Goal: Task Accomplishment & Management: Manage account settings

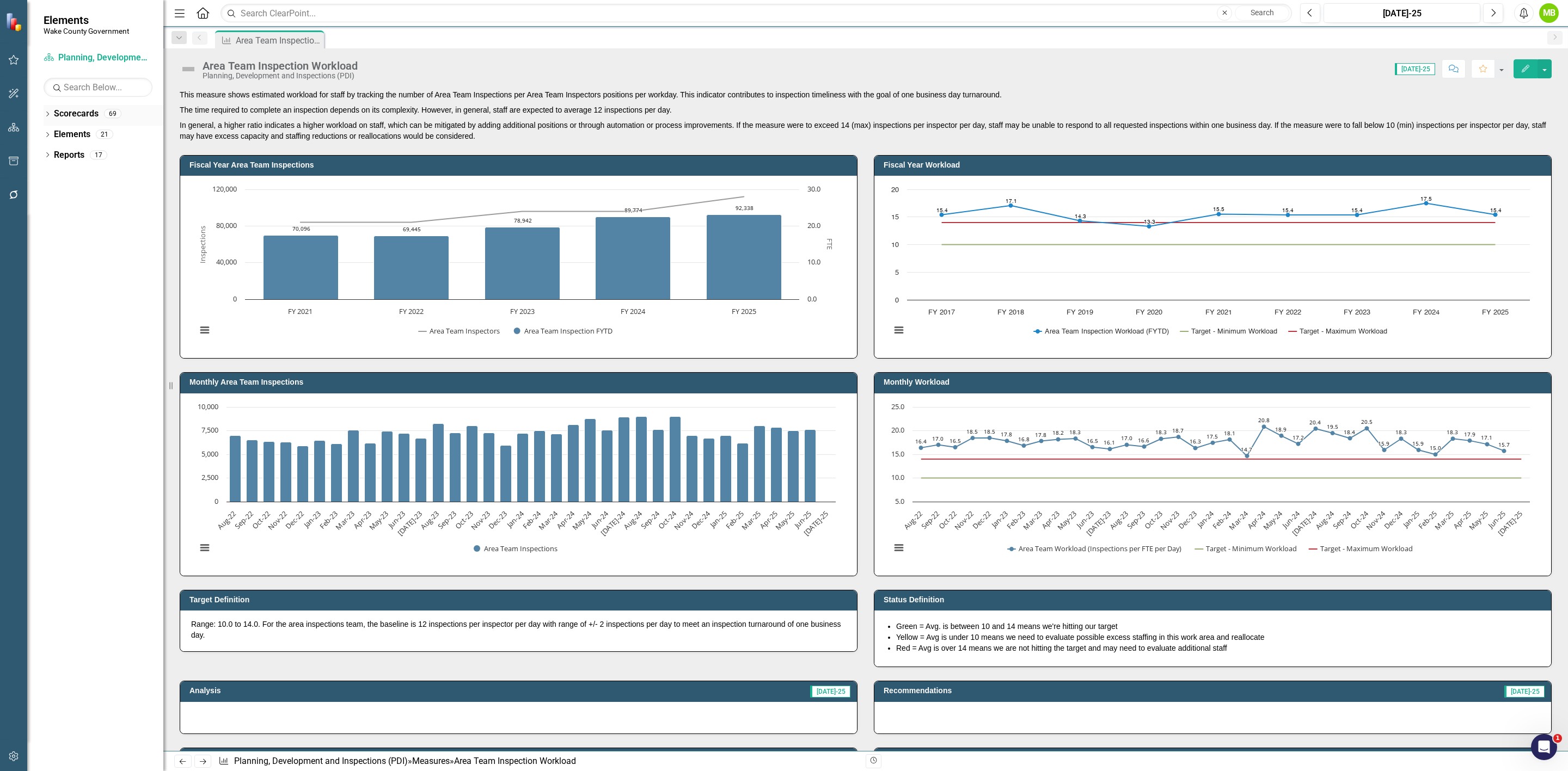
click at [50, 113] on icon "Dropdown" at bounding box center [47, 115] width 7 height 6
click at [41, 157] on icon "Dropdown" at bounding box center [37, 154] width 8 height 6
click at [41, 153] on icon "Dropdown" at bounding box center [37, 154] width 8 height 6
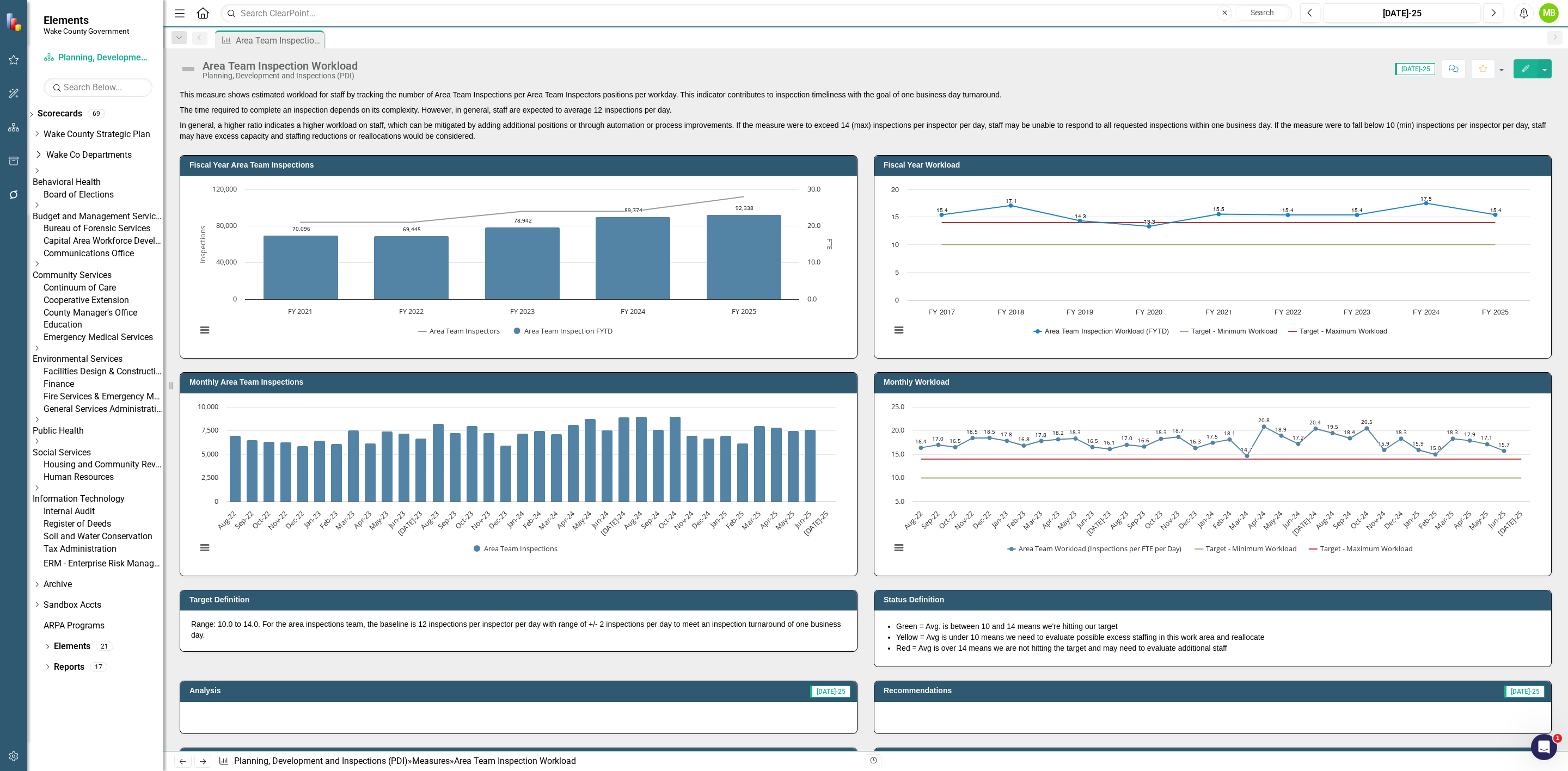
drag, startPoint x: 62, startPoint y: 299, endPoint x: 154, endPoint y: 310, distance: 92.7
click at [41, 267] on icon "Dropdown" at bounding box center [37, 264] width 8 height 6
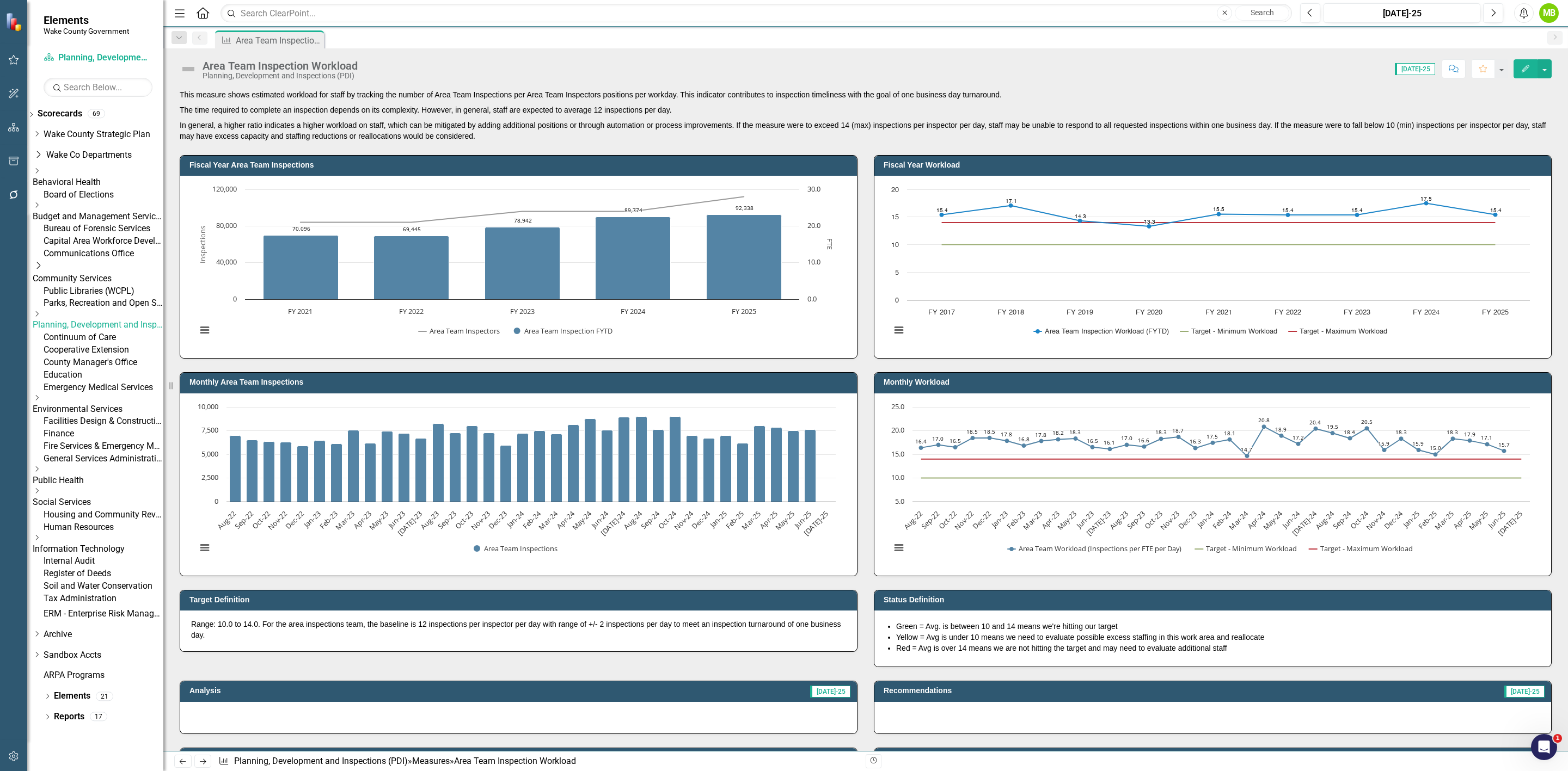
click at [116, 331] on link "Planning, Development and Inspections (PDI)" at bounding box center [98, 324] width 131 height 12
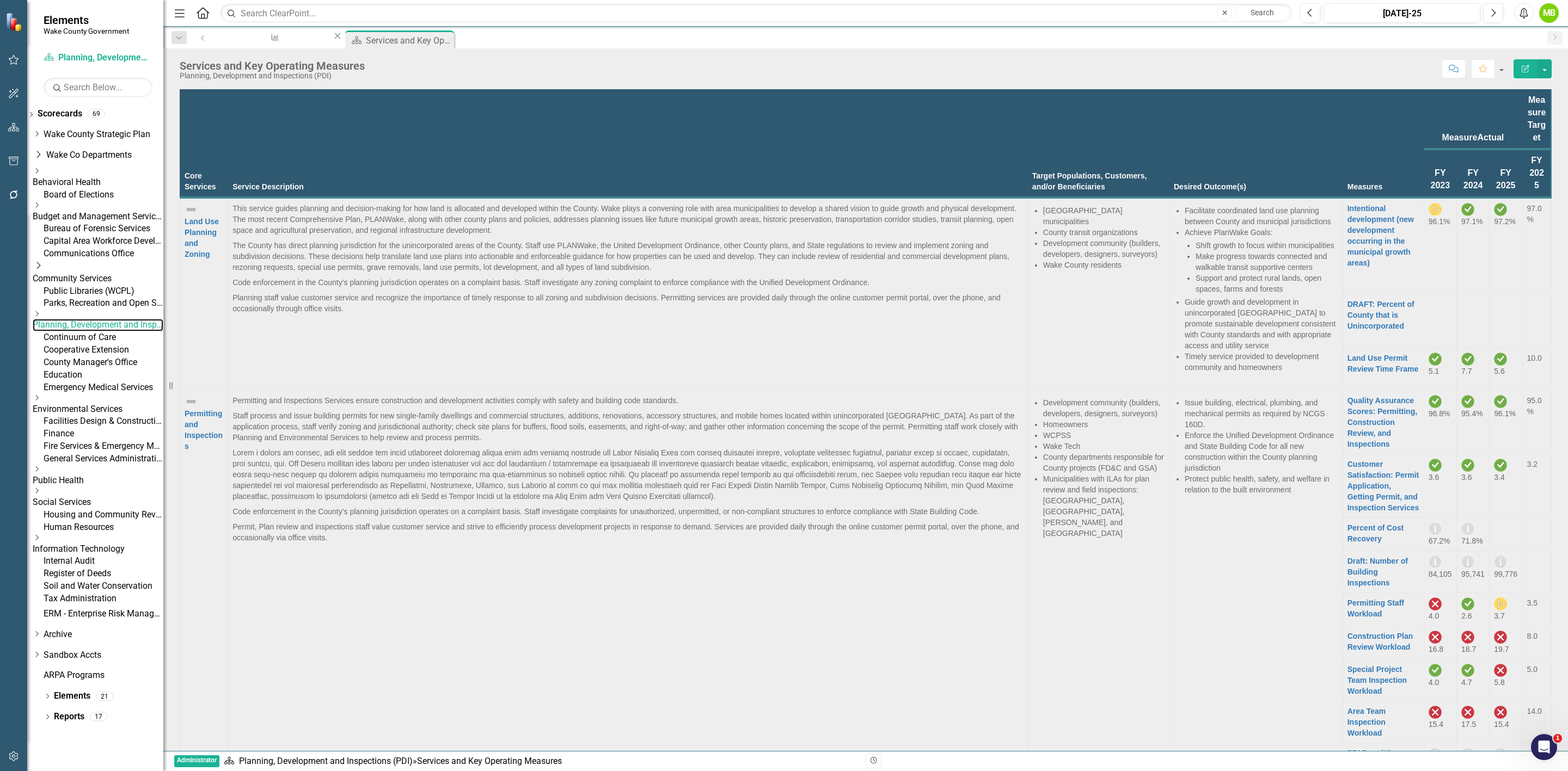
scroll to position [81, 0]
click at [1348, 632] on link "Construction Plan Review Workload" at bounding box center [1380, 642] width 66 height 19
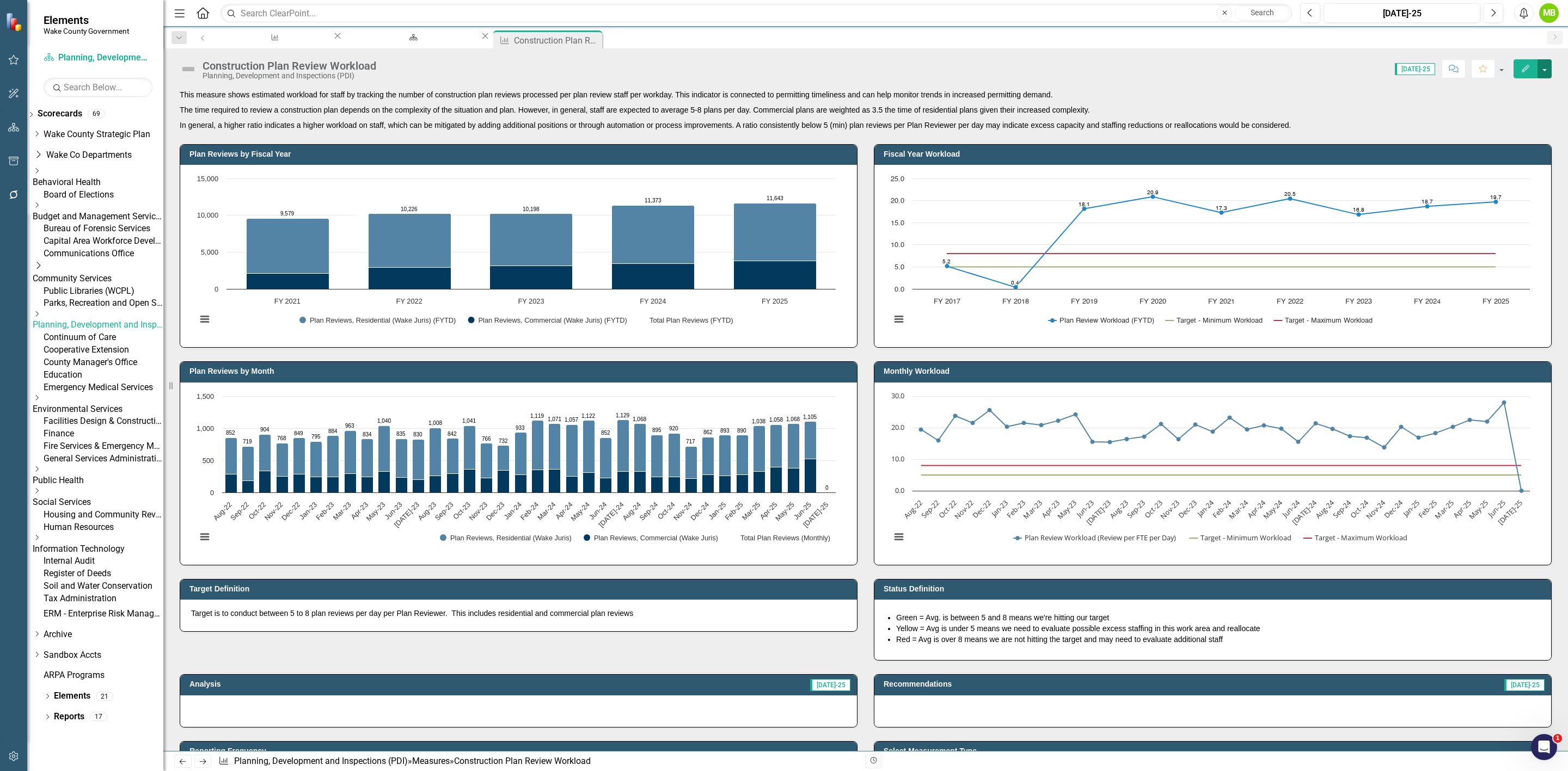
click at [1540, 74] on button "button" at bounding box center [1544, 68] width 14 height 19
click at [1507, 110] on link "Edit Report Edit Layout" at bounding box center [1497, 110] width 106 height 20
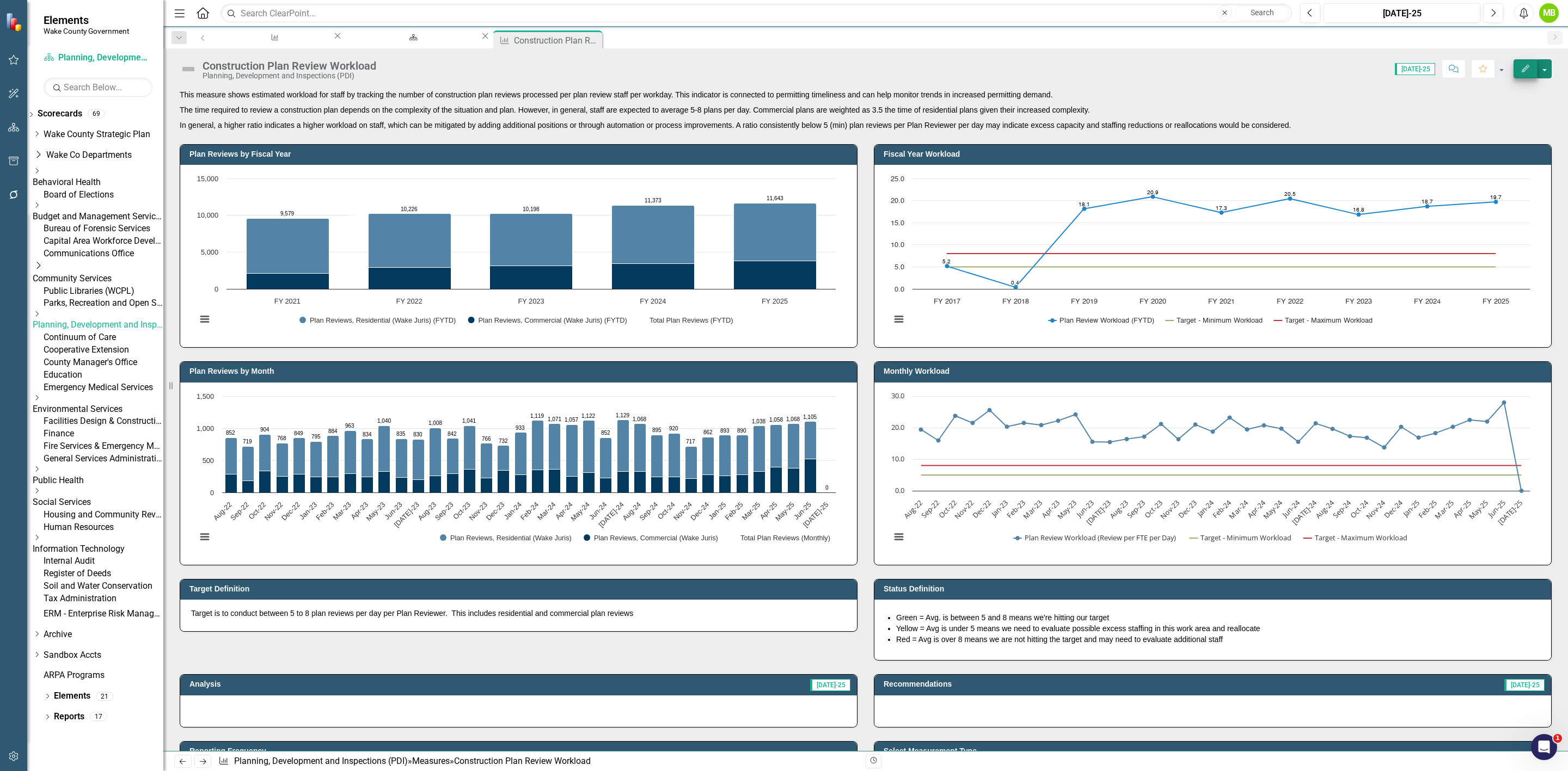
drag, startPoint x: 1544, startPoint y: 72, endPoint x: 1534, endPoint y: 76, distance: 10.8
click at [1544, 72] on button "button" at bounding box center [1544, 68] width 14 height 19
click at [1521, 85] on link "Edit Edit Measure" at bounding box center [1497, 89] width 106 height 20
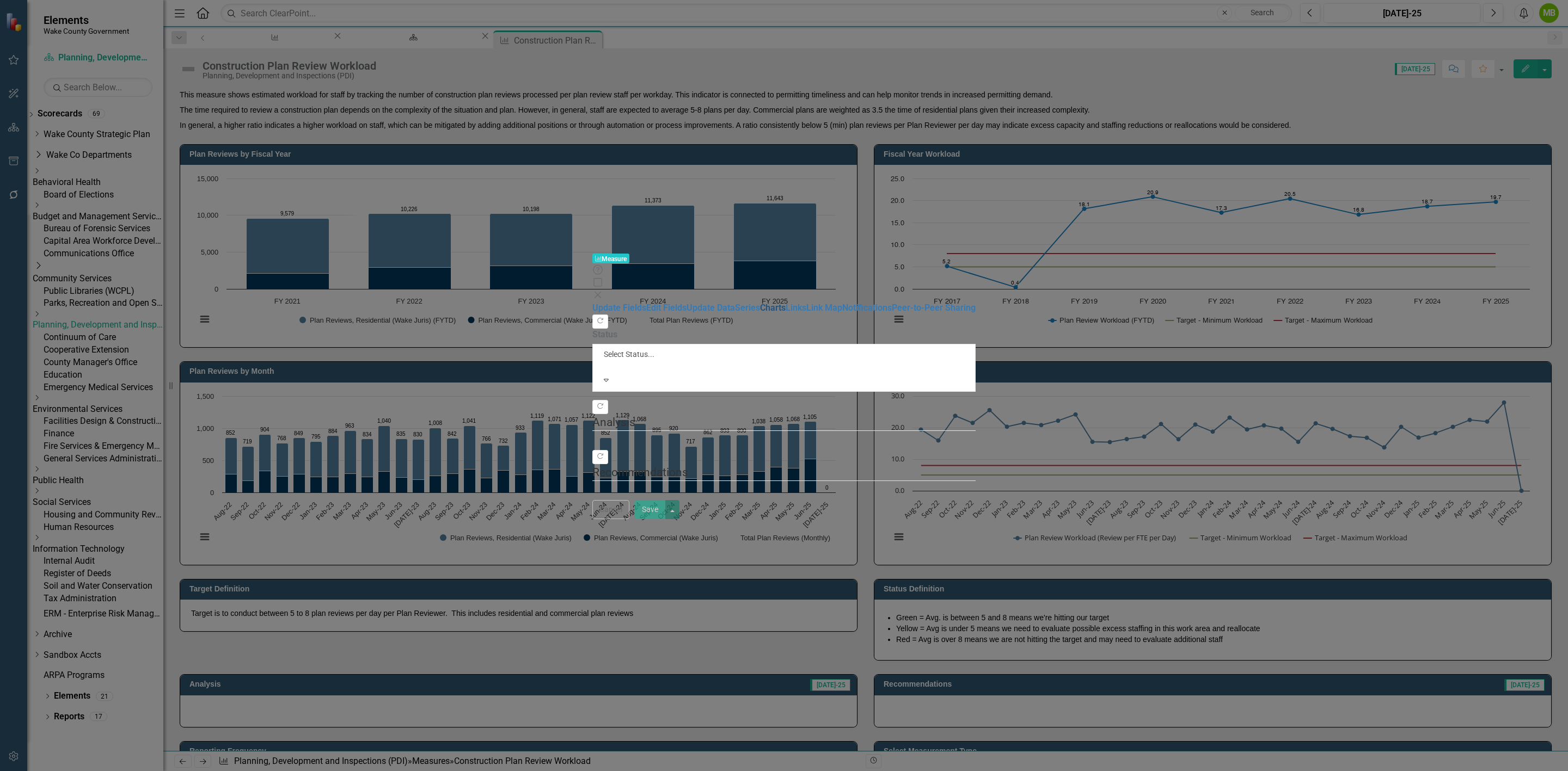
click at [760, 302] on link "Charts" at bounding box center [772, 307] width 25 height 11
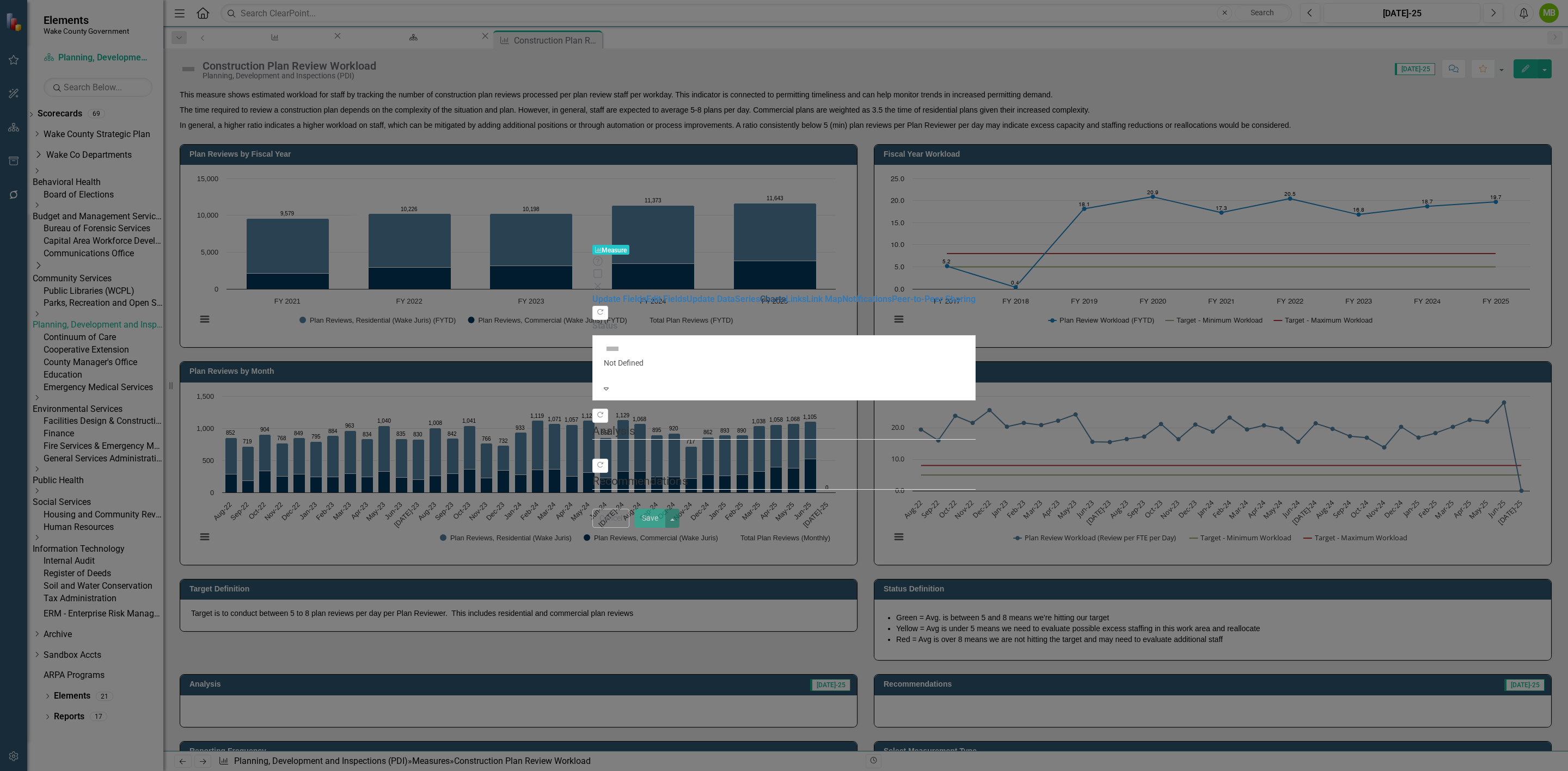
click at [760, 294] on link "Charts" at bounding box center [772, 299] width 25 height 11
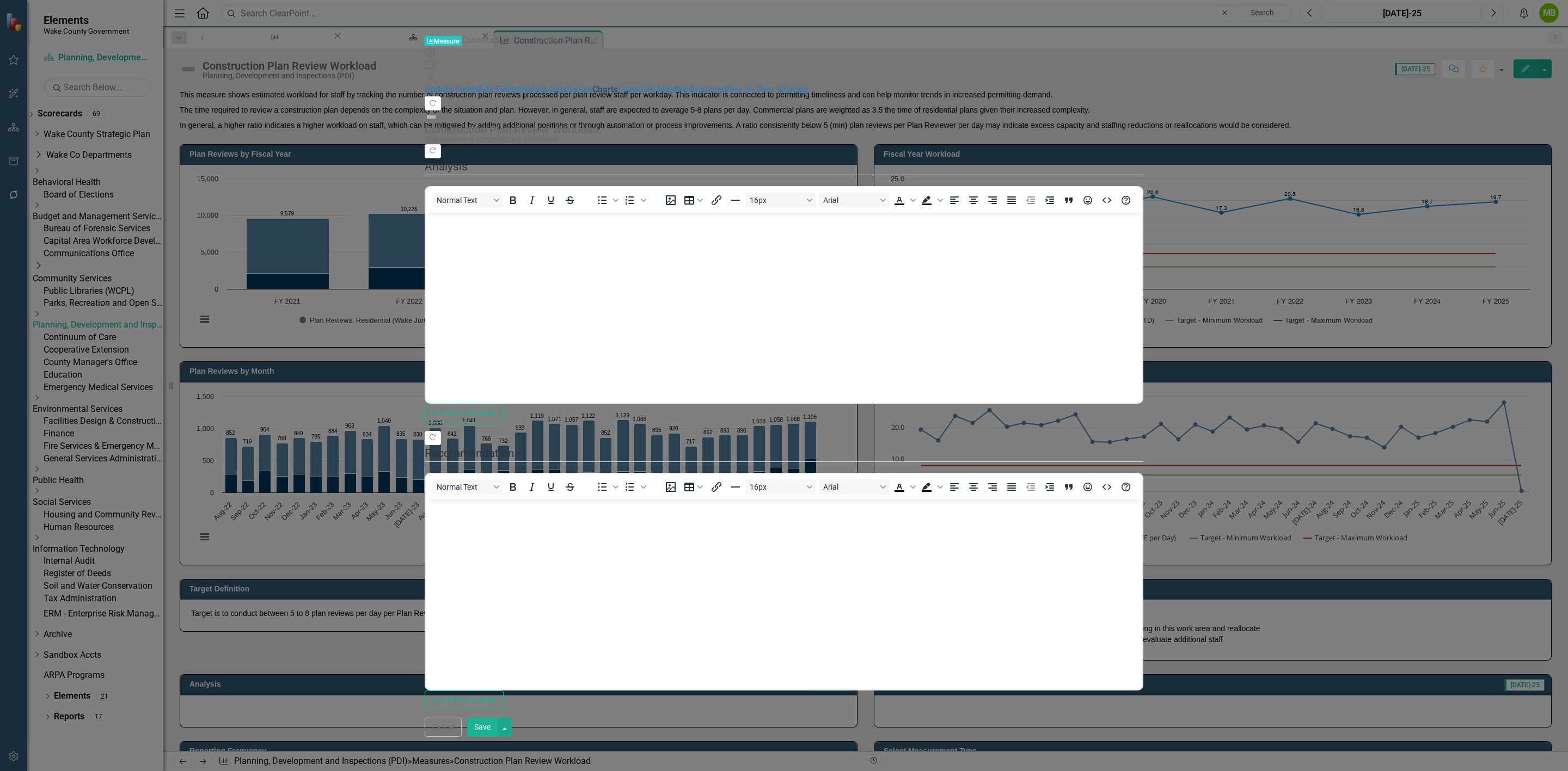
click at [593, 95] on link "Charts" at bounding box center [605, 89] width 25 height 11
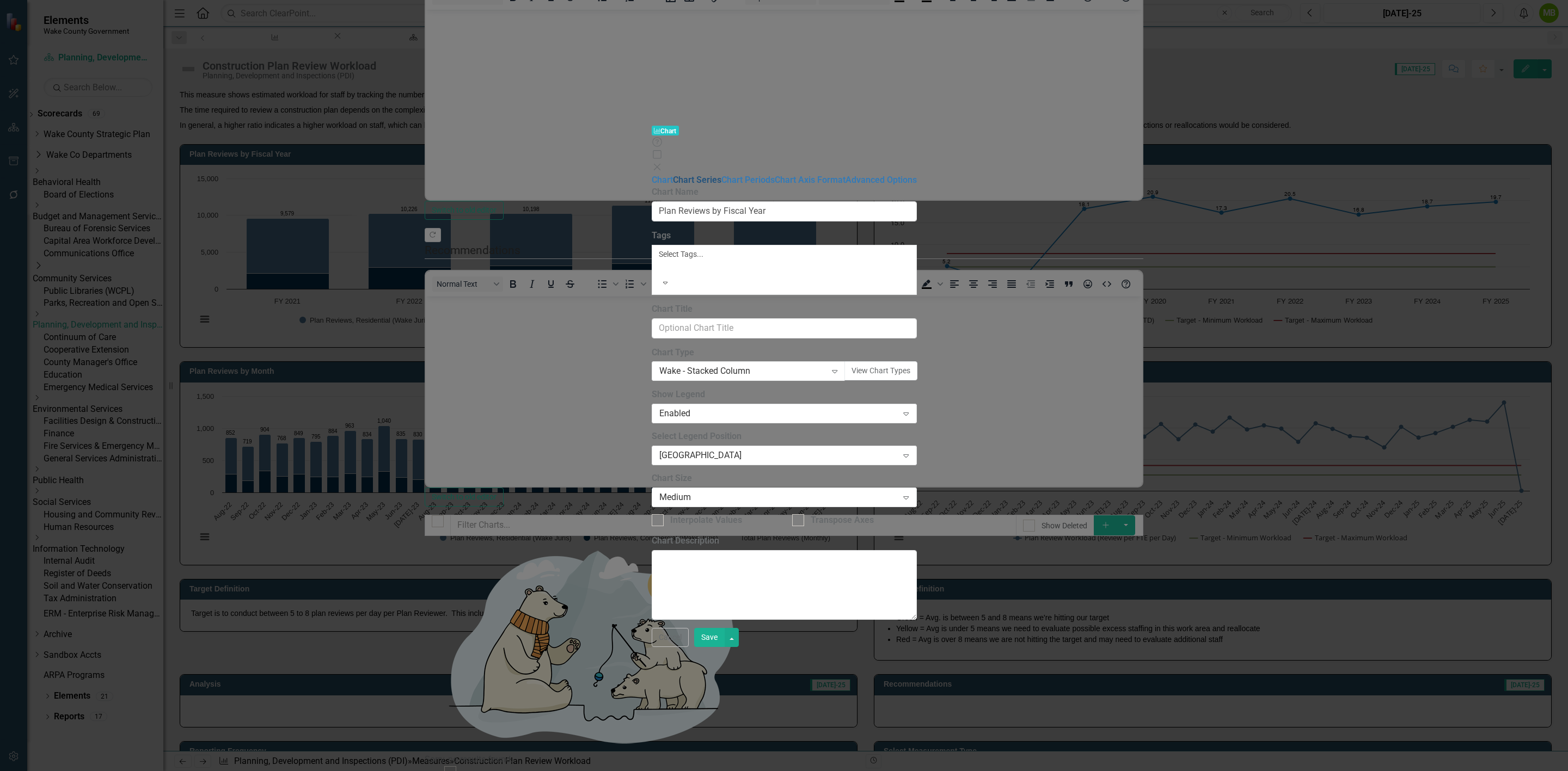
click at [673, 175] on link "Chart Series" at bounding box center [697, 180] width 49 height 11
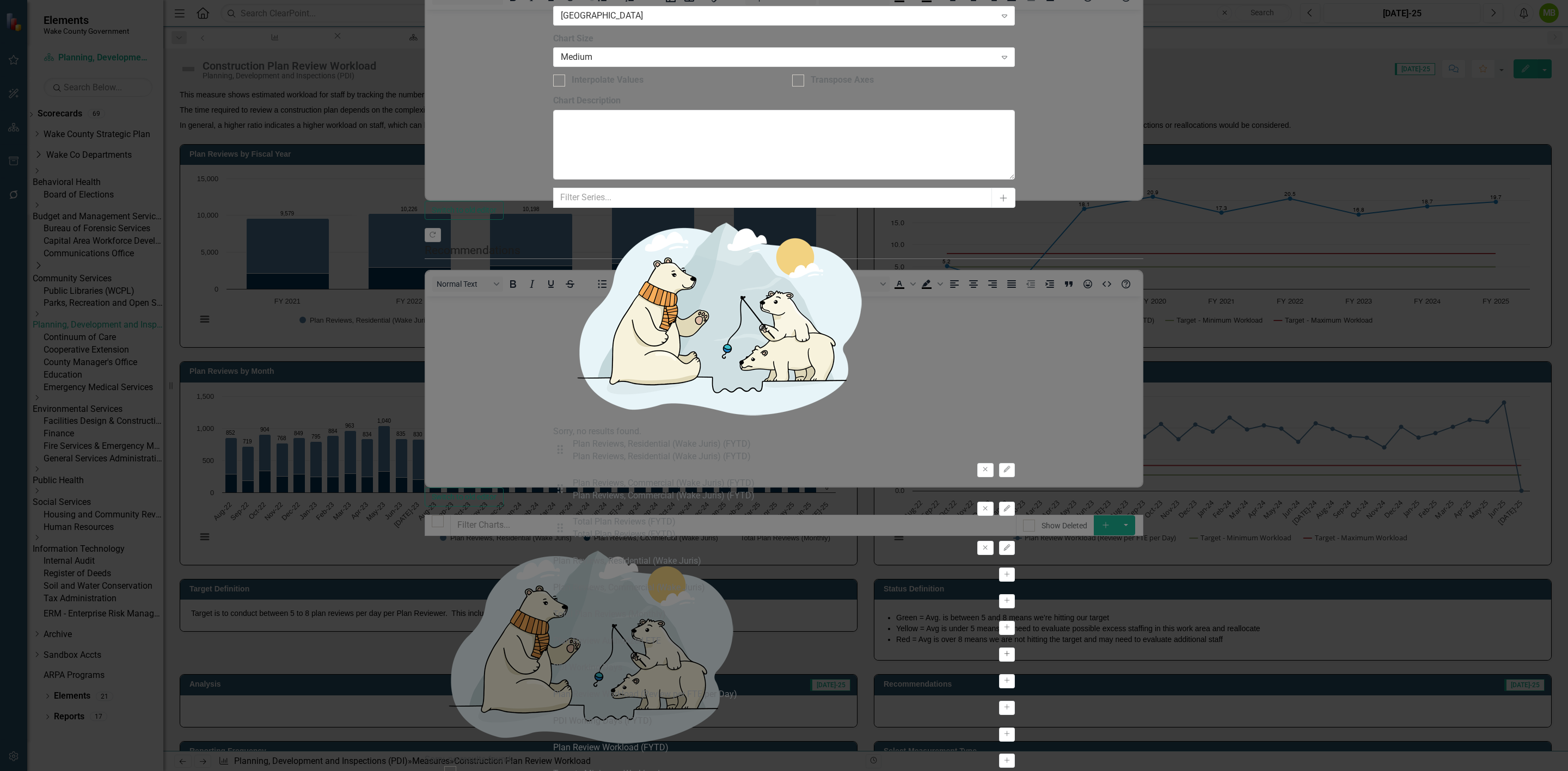
click at [1014, 648] on button "Activate" at bounding box center [1006, 654] width 15 height 14
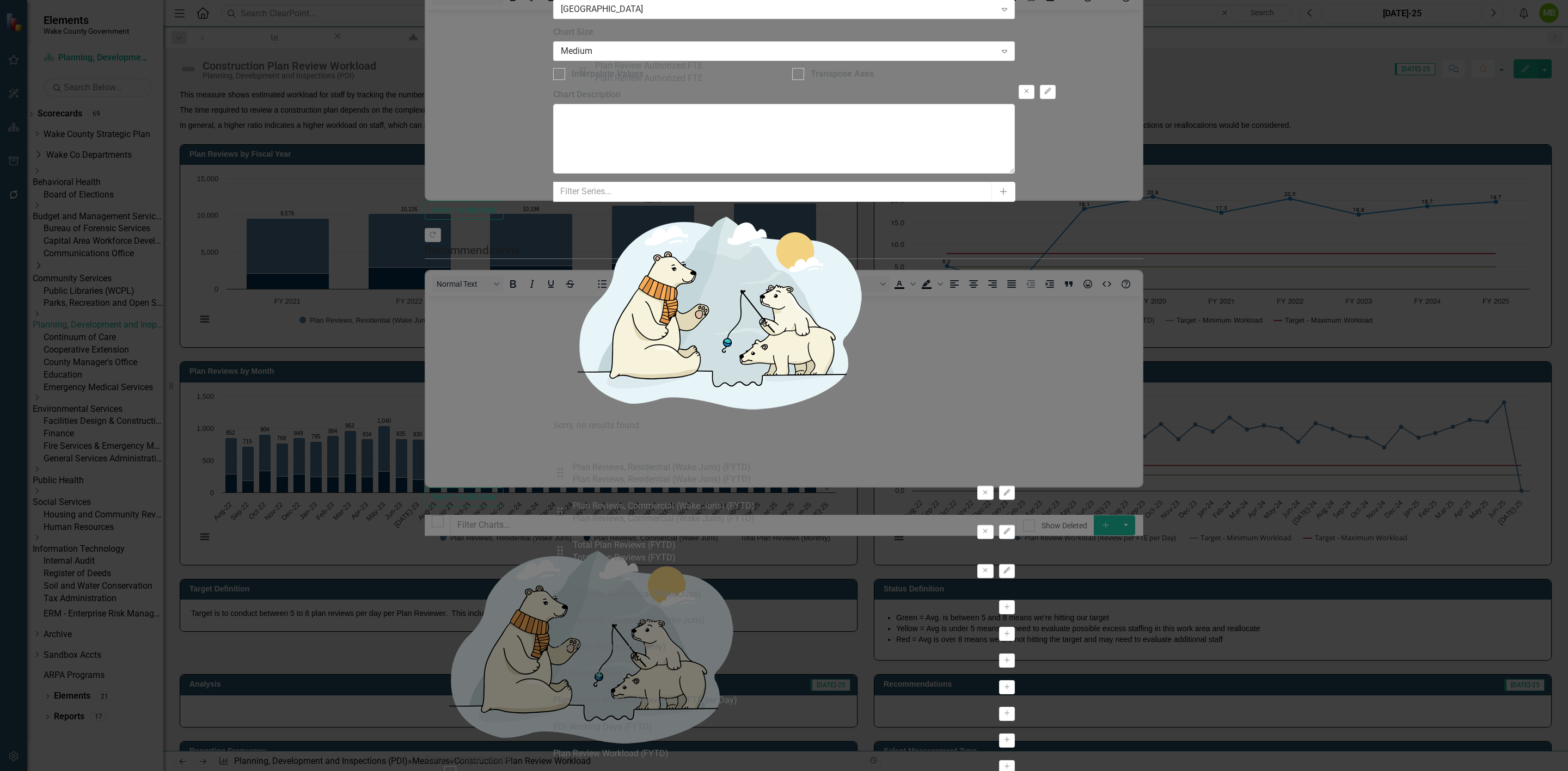
drag, startPoint x: 597, startPoint y: 134, endPoint x: 593, endPoint y: 76, distance: 58.1
click at [593, 432] on div "Drag Plan Reviews, Residential (Wake Juris) (FYTD) Plan Reviews, Residential (W…" at bounding box center [784, 510] width 462 height 156
click at [1010, 460] on icon "button" at bounding box center [1006, 463] width 7 height 6
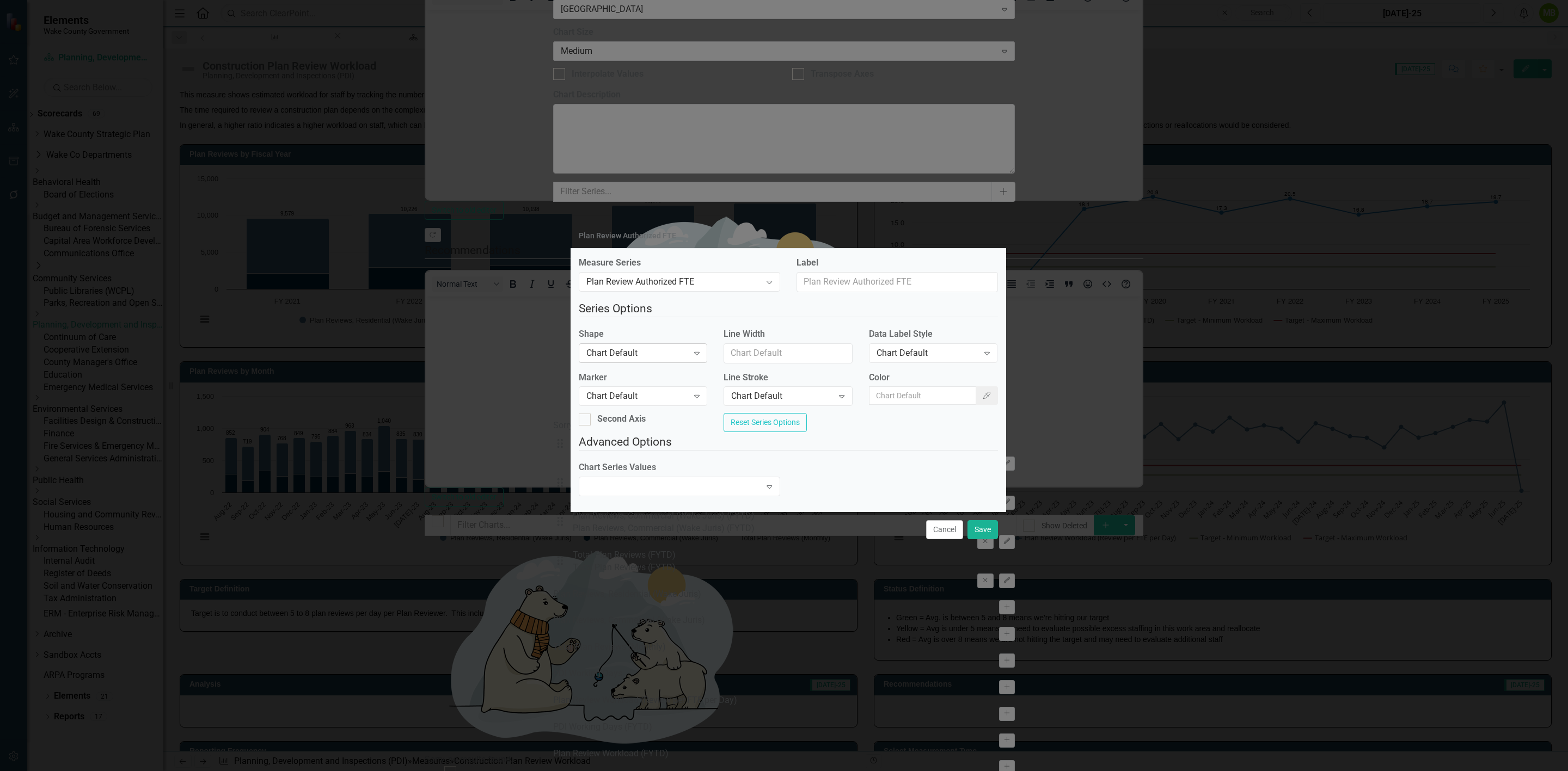
click at [660, 347] on div "Chart Default" at bounding box center [636, 353] width 102 height 12
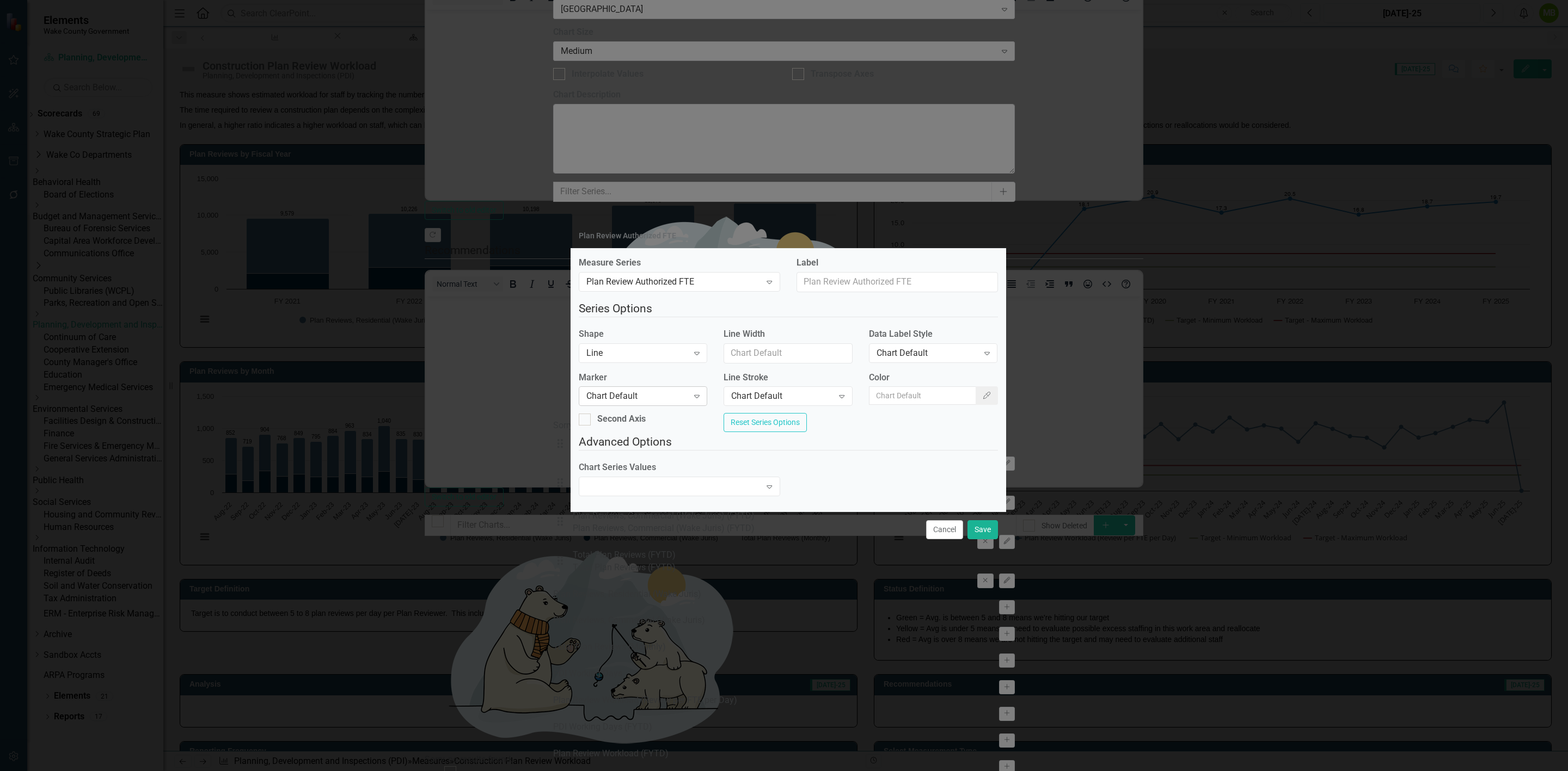
click at [647, 392] on div "Chart Default" at bounding box center [636, 396] width 102 height 12
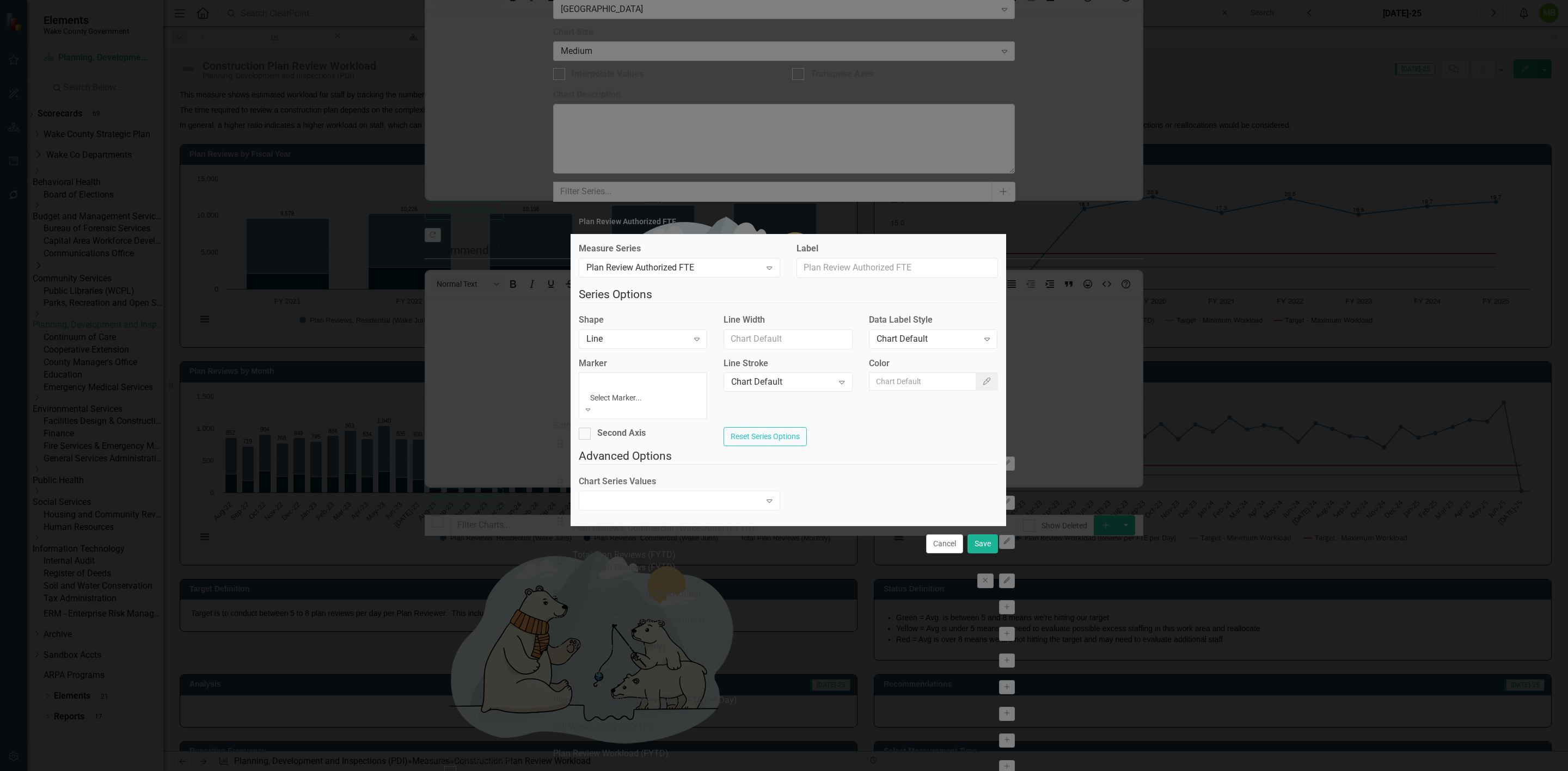
drag, startPoint x: 637, startPoint y: 432, endPoint x: 790, endPoint y: 370, distance: 165.1
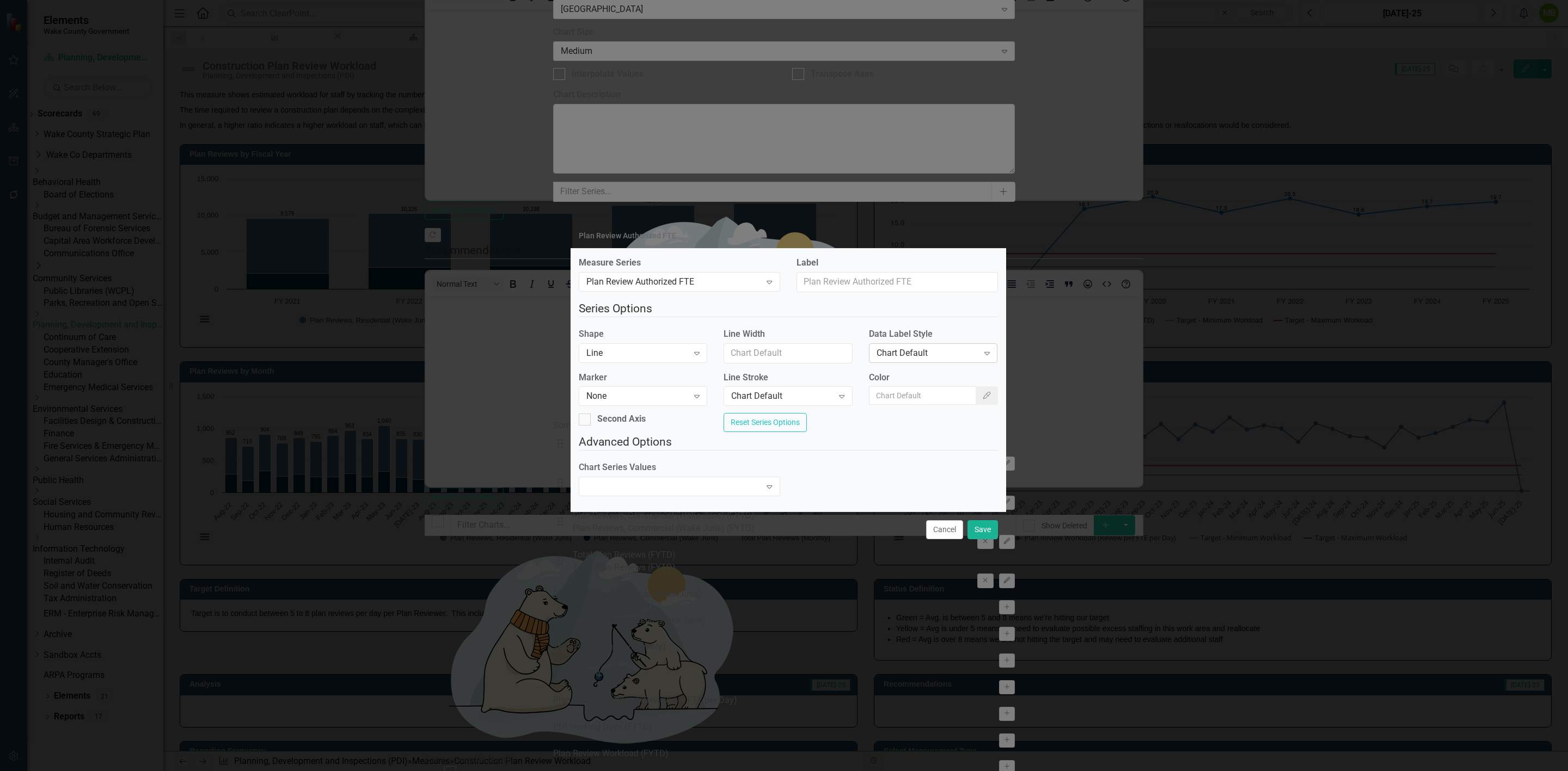
click at [901, 351] on div "Chart Default" at bounding box center [927, 353] width 102 height 12
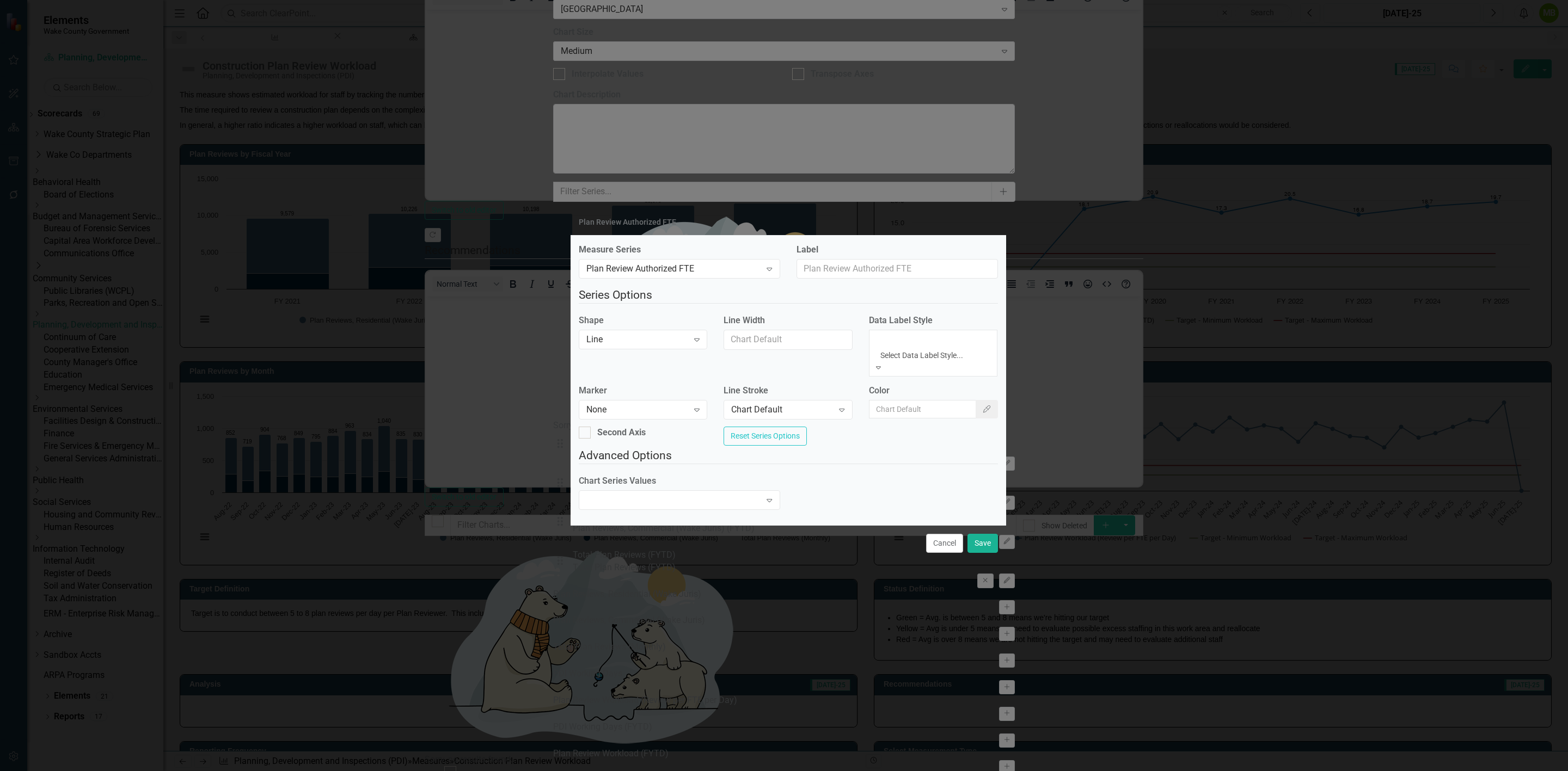
drag, startPoint x: 897, startPoint y: 383, endPoint x: 908, endPoint y: 386, distance: 11.4
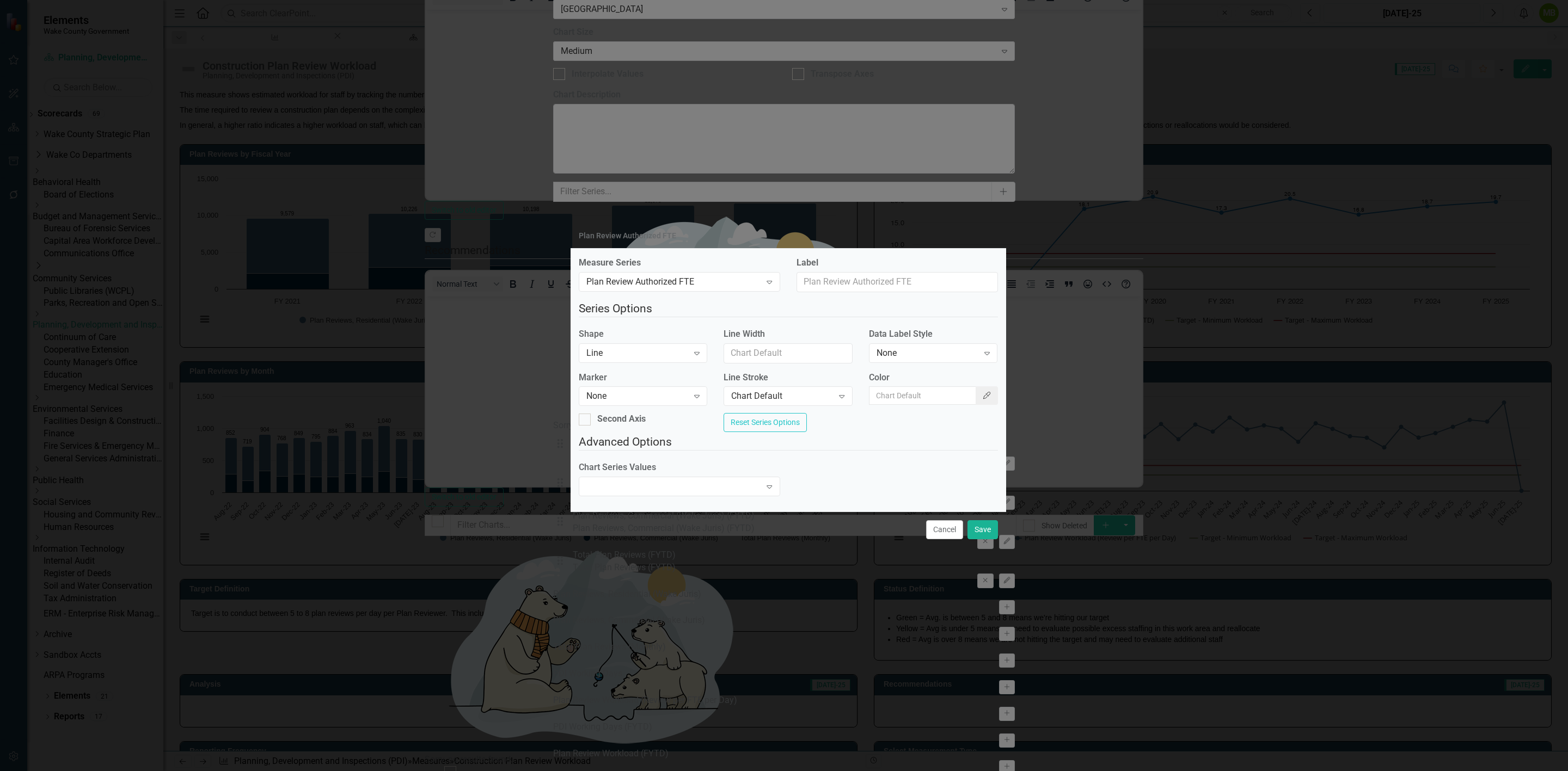
click at [982, 395] on icon "Color Picker" at bounding box center [987, 395] width 10 height 7
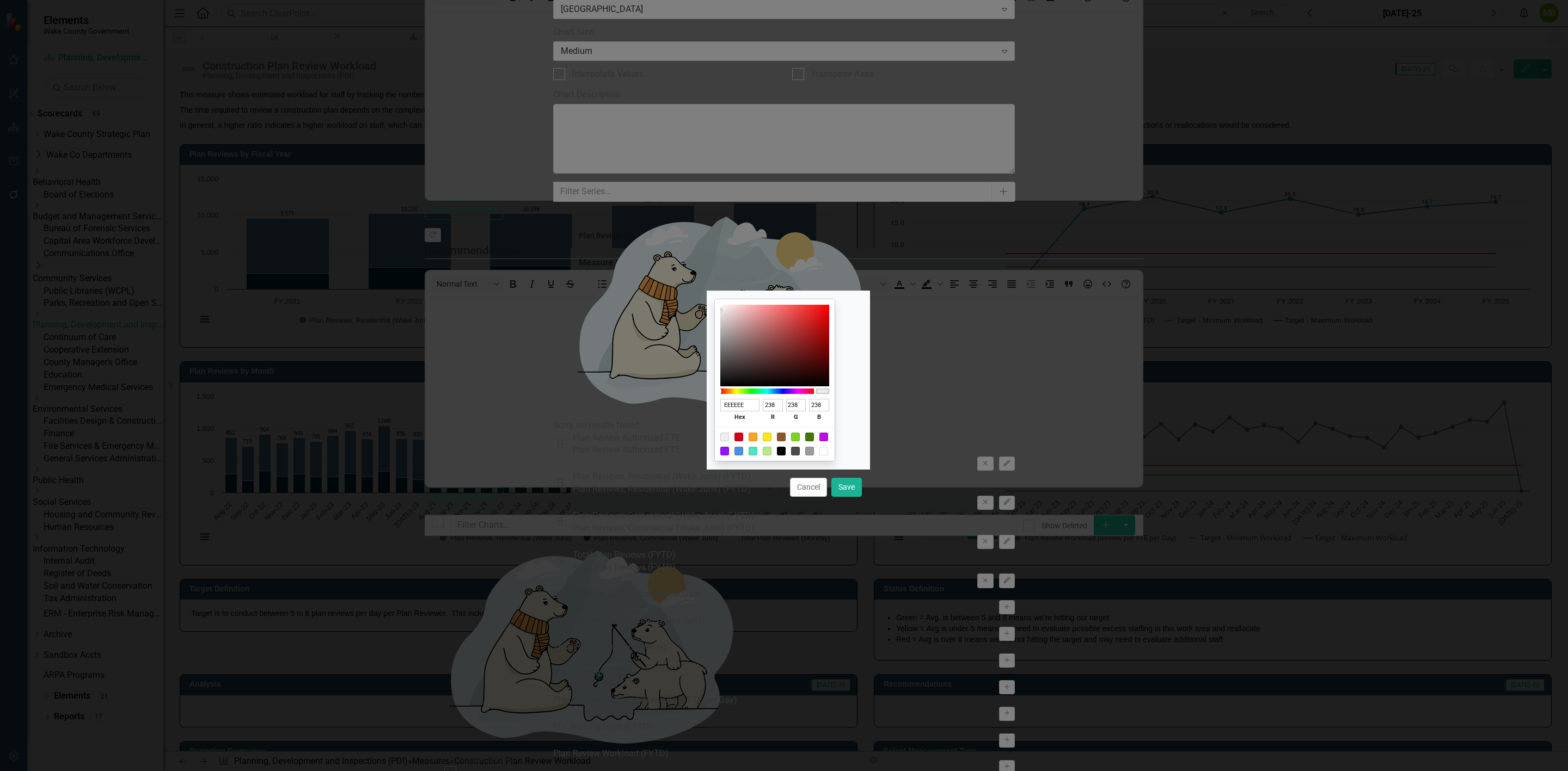
click at [785, 454] on div at bounding box center [781, 451] width 9 height 9
type input "000000"
type input "0"
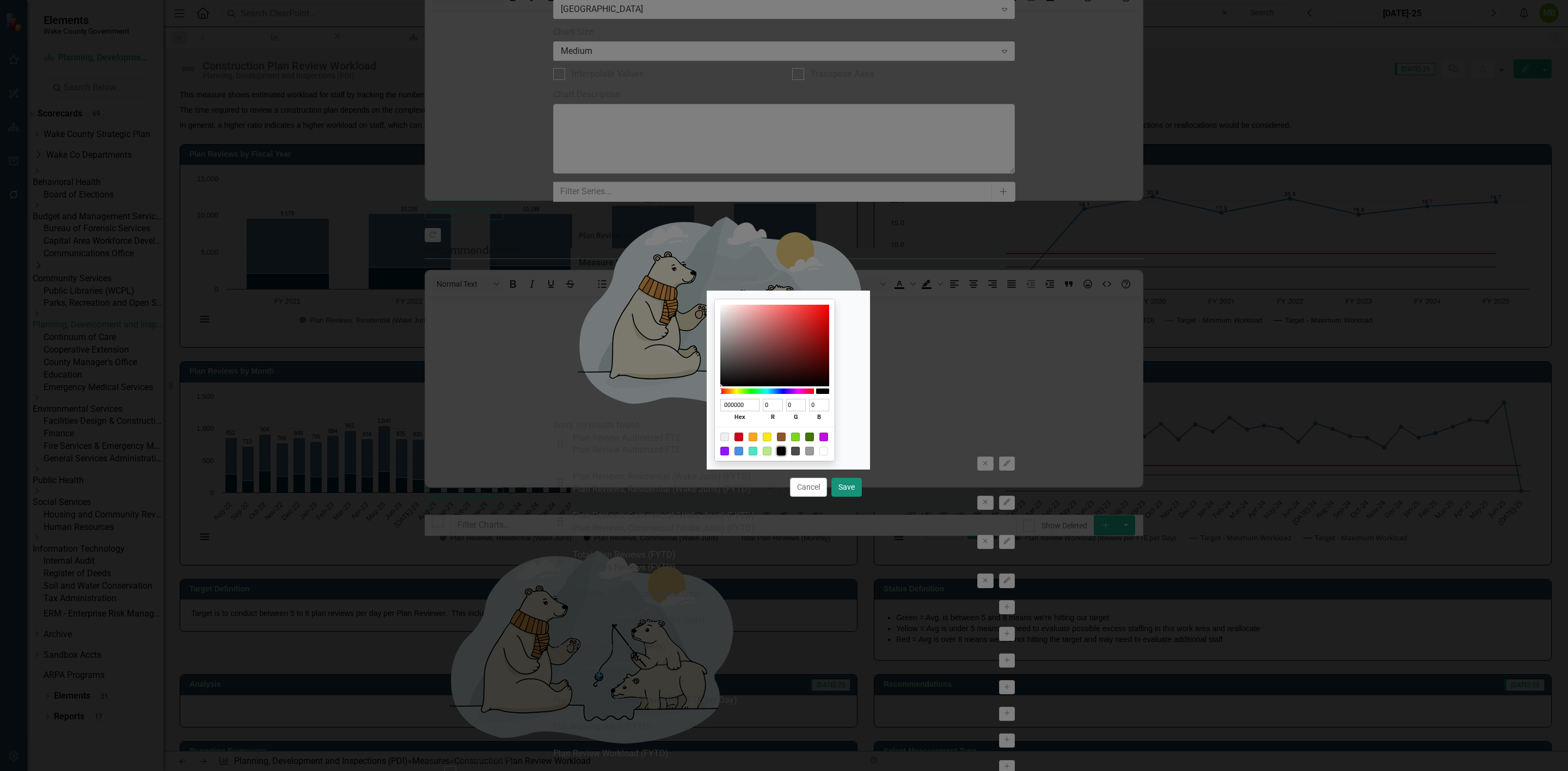
click at [851, 490] on button "Save" at bounding box center [847, 487] width 31 height 19
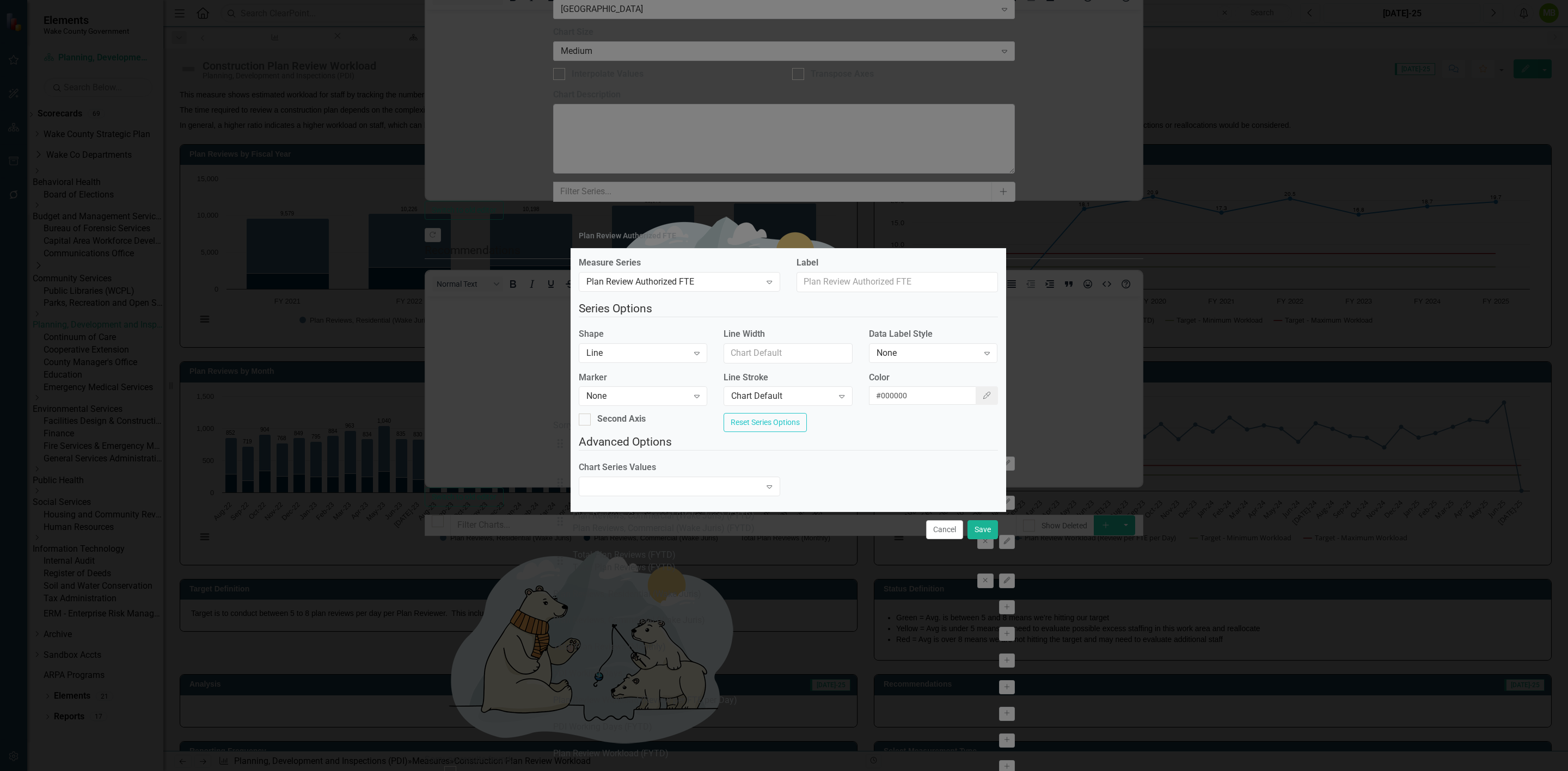
type input "#000000"
click at [602, 413] on div "Second Axis" at bounding box center [643, 418] width 129 height 12
click at [586, 414] on input "Second Axis" at bounding box center [582, 417] width 7 height 7
checkbox input "true"
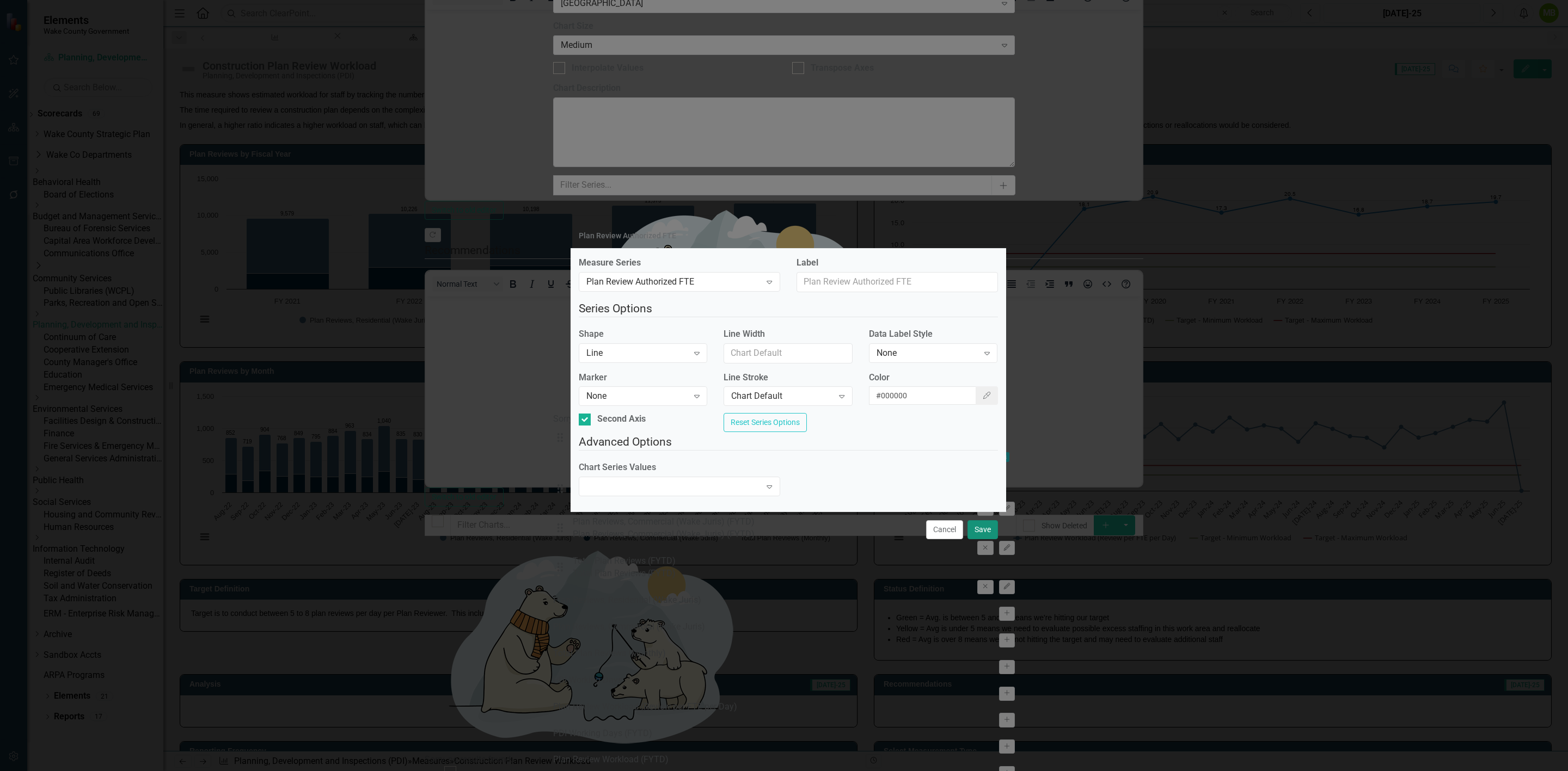
click at [980, 539] on button "Save" at bounding box center [983, 529] width 31 height 19
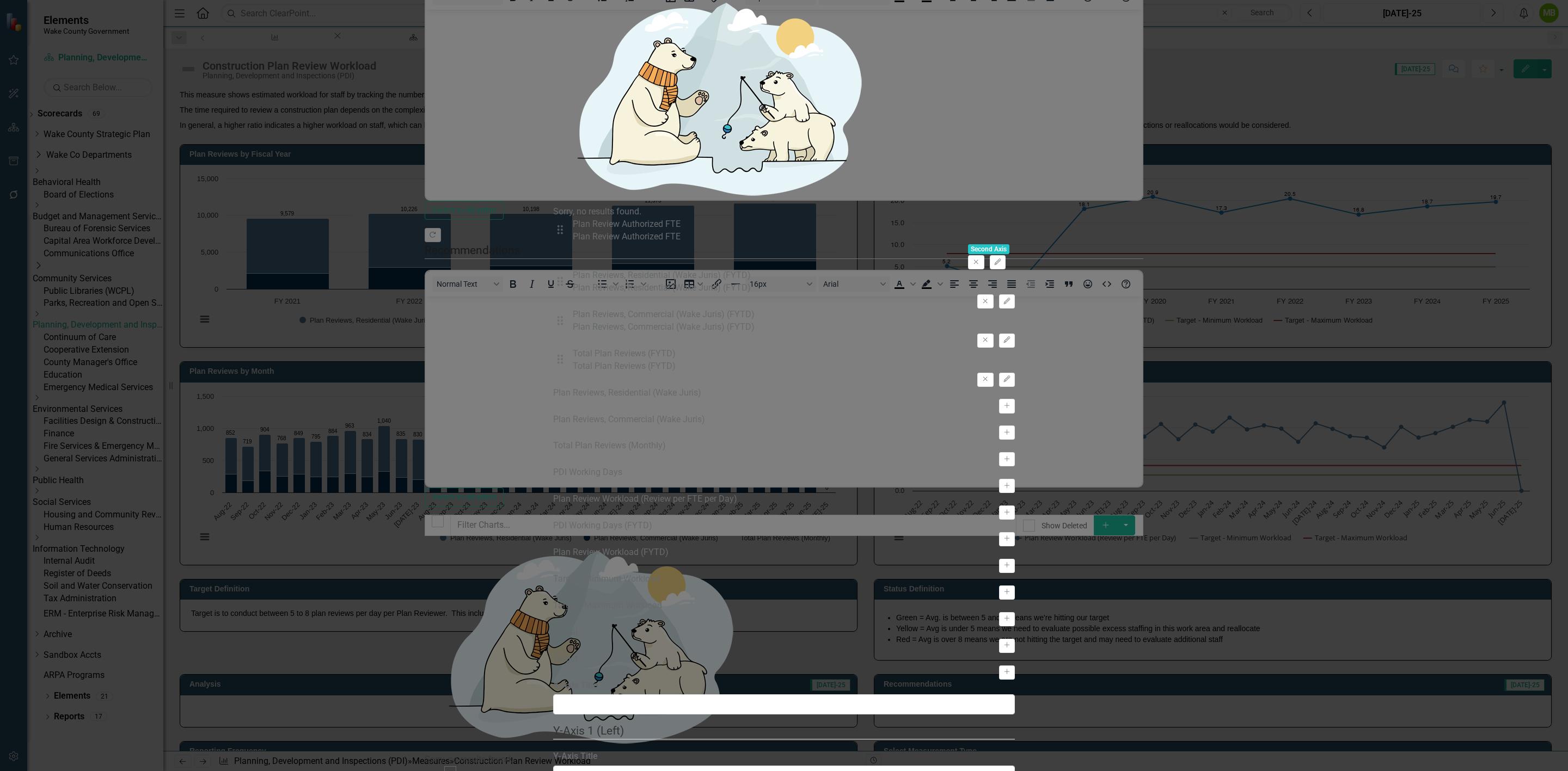
type input "FTE"
click at [632, 765] on input "Y-Axis Title" at bounding box center [784, 775] width 462 height 20
type input "Plan Reviews"
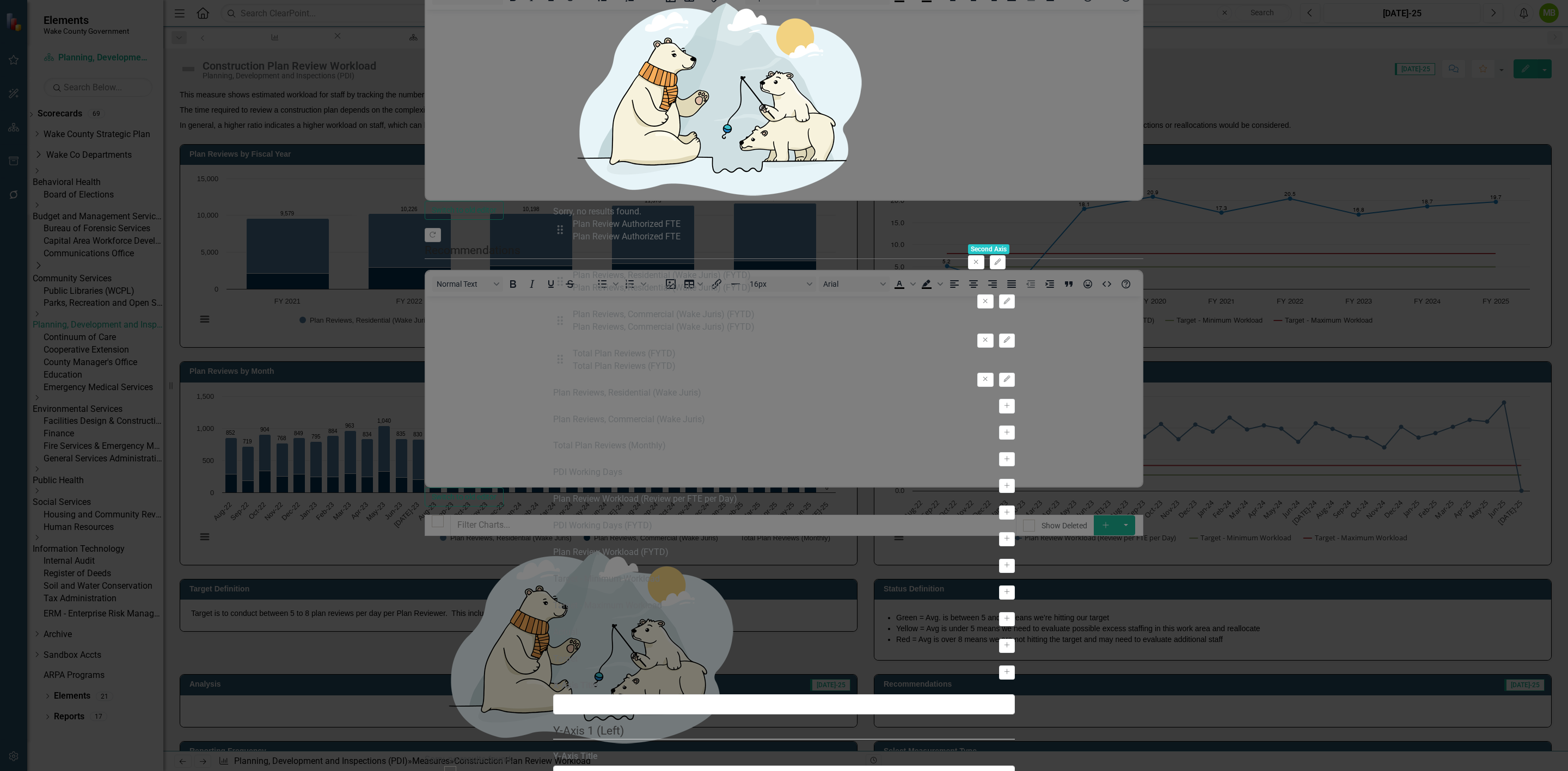
type input "0"
type input "5"
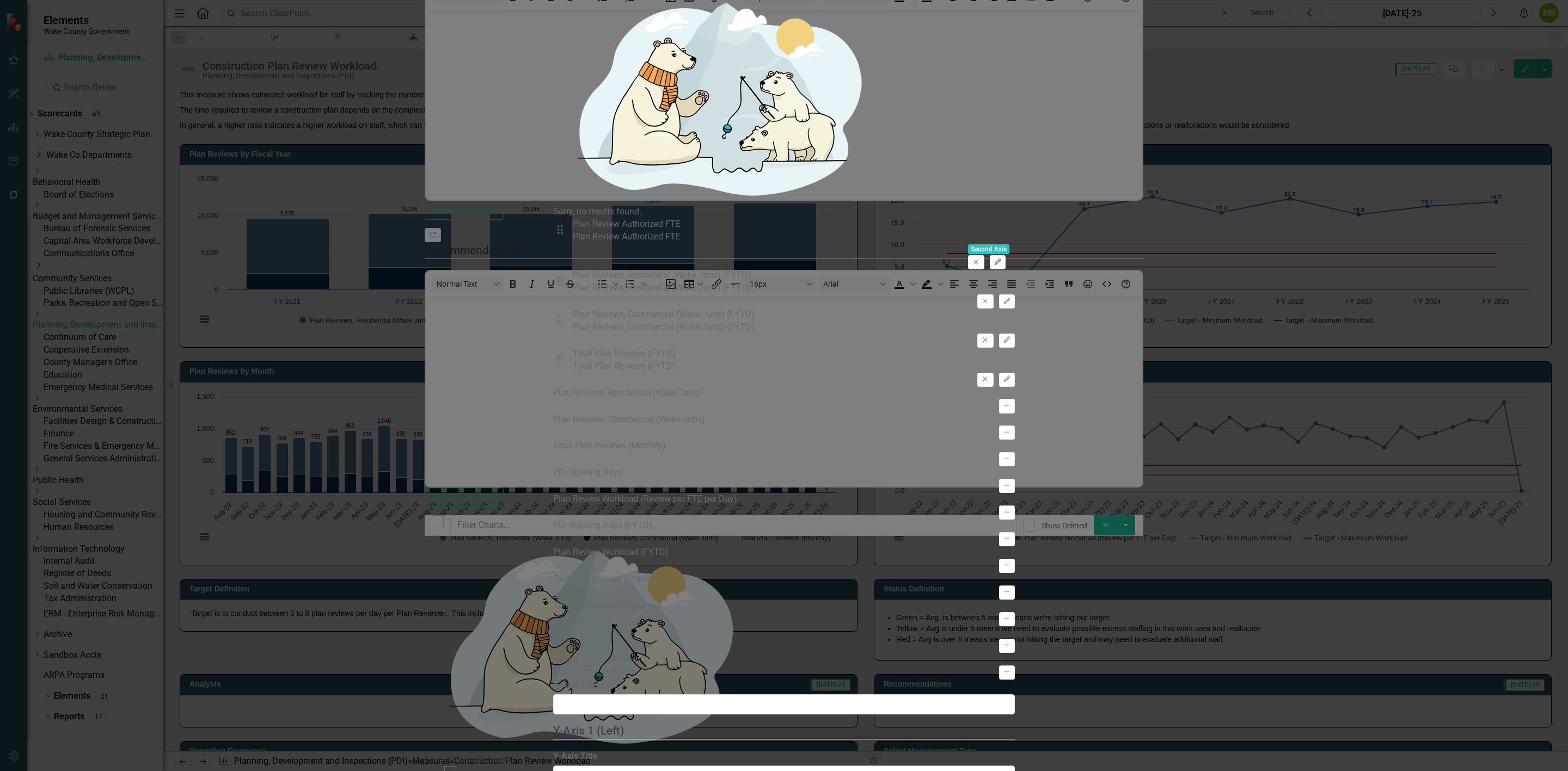
click at [1001, 259] on icon "Edit" at bounding box center [997, 262] width 8 height 6
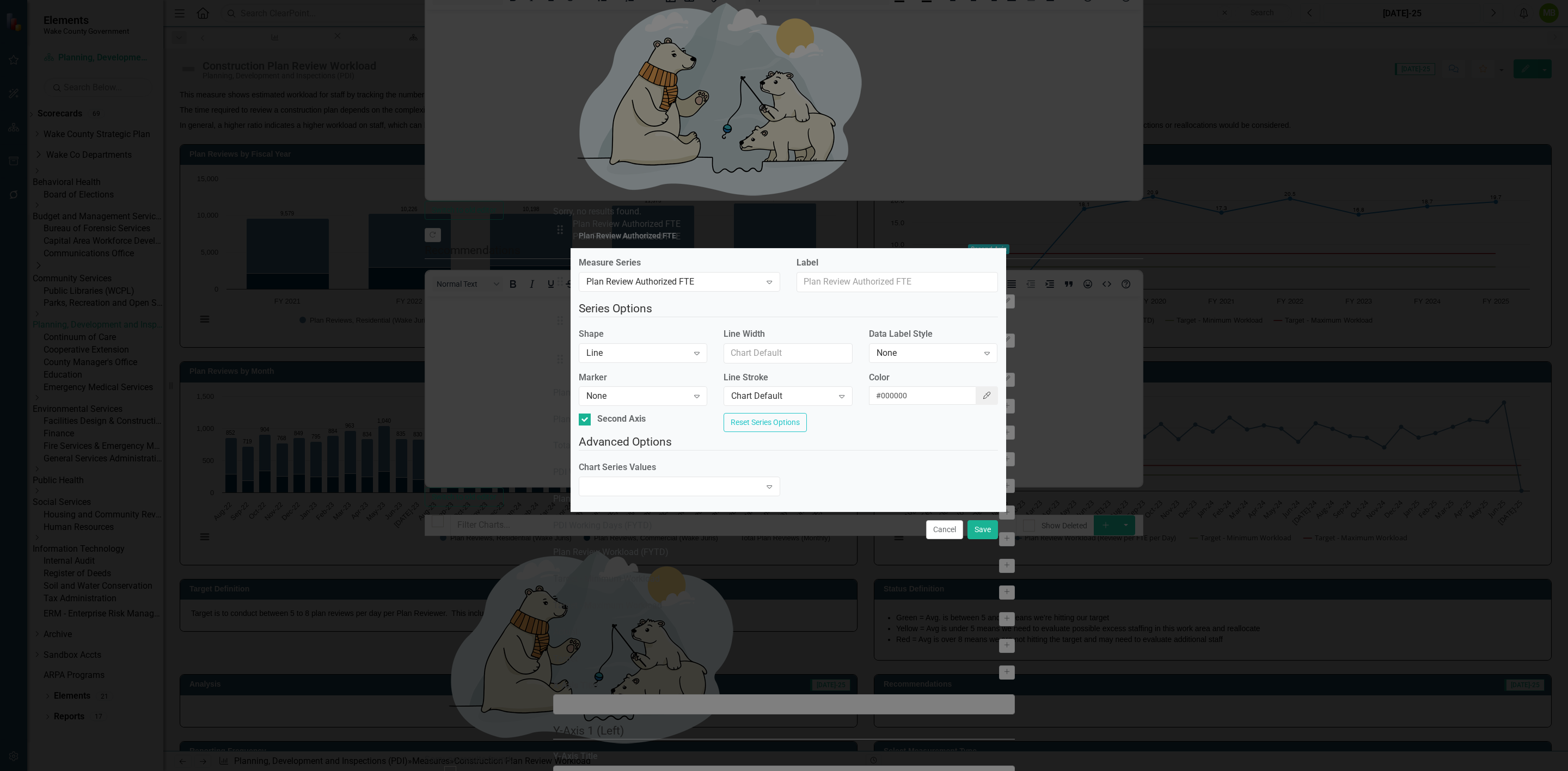
click at [982, 392] on icon "Color Picker" at bounding box center [987, 395] width 10 height 7
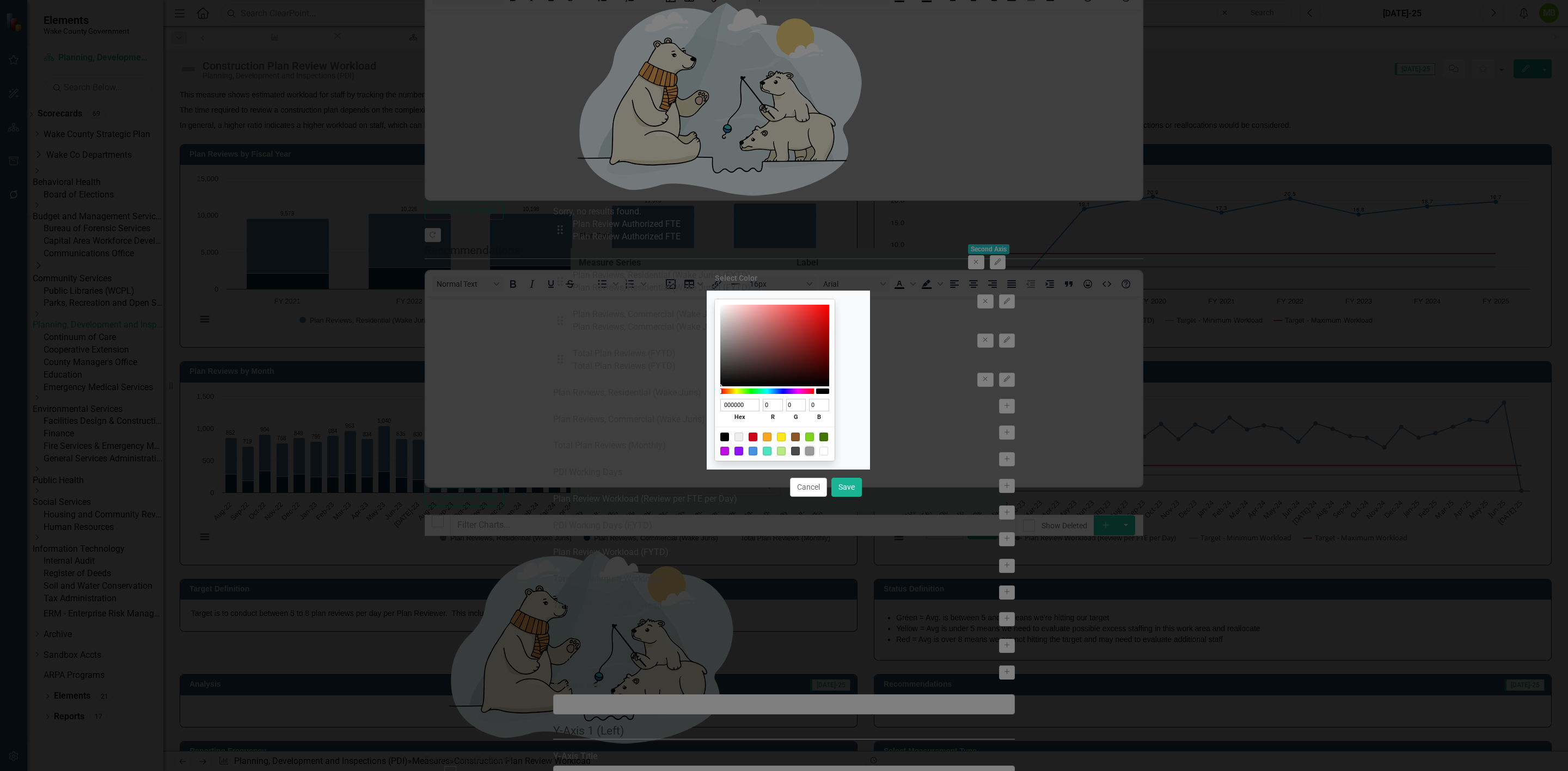
drag, startPoint x: 823, startPoint y: 451, endPoint x: 833, endPoint y: 477, distance: 27.9
click at [814, 451] on div at bounding box center [810, 451] width 9 height 9
type input "9B9B9B"
type input "155"
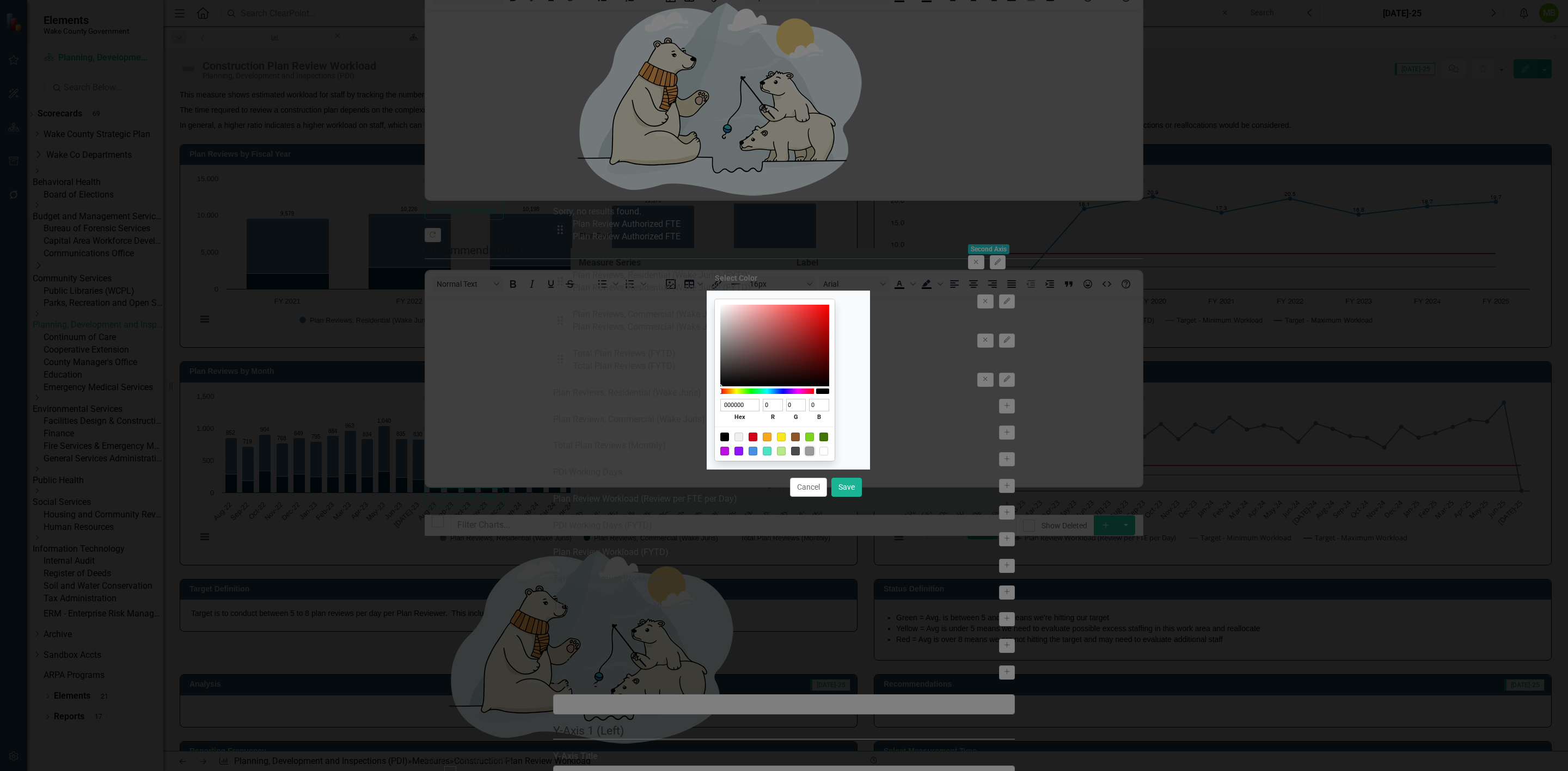
type input "155"
click at [856, 490] on button "Save" at bounding box center [847, 487] width 31 height 19
type input "#9b9b9b"
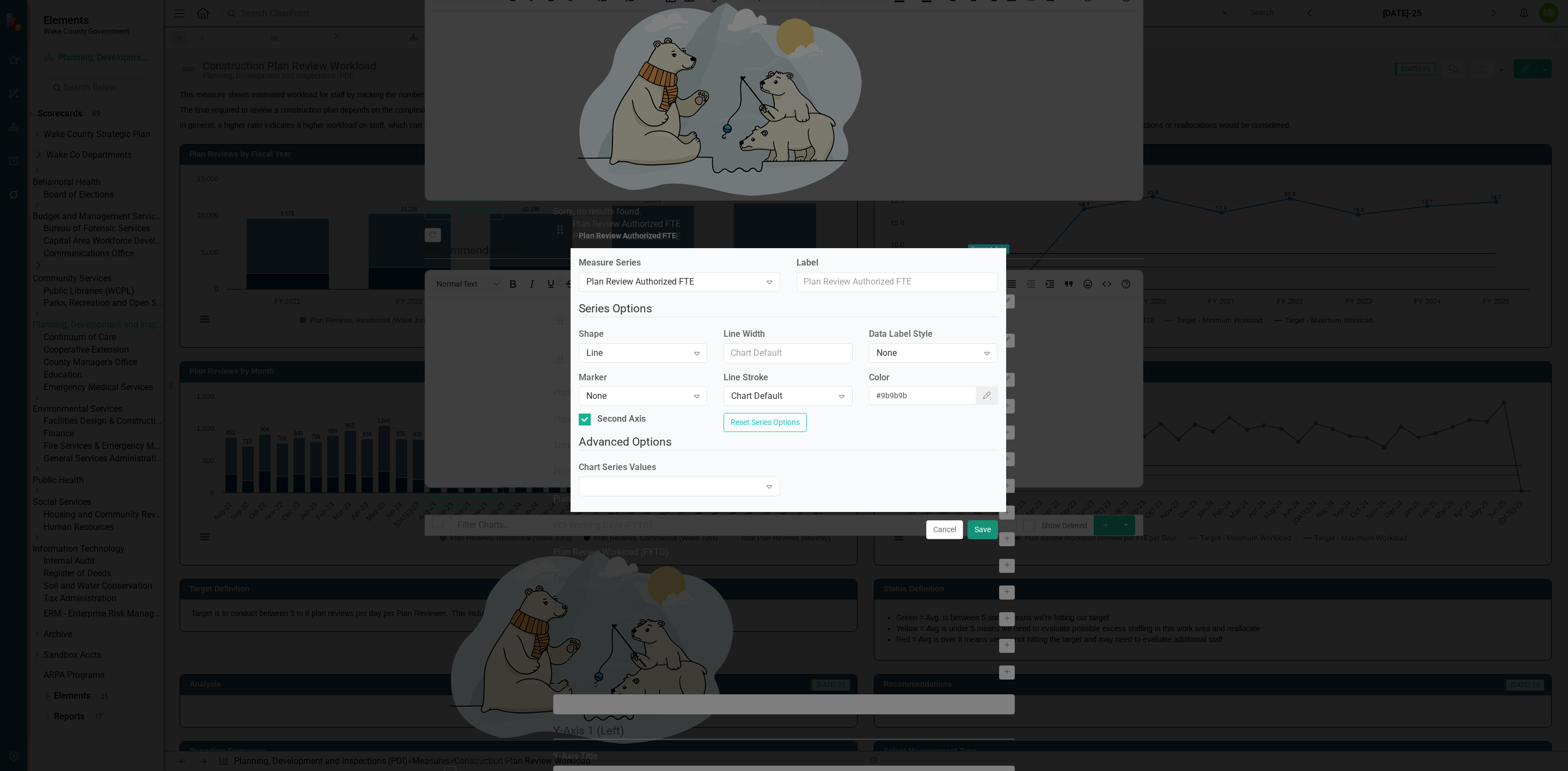
click at [985, 534] on button "Save" at bounding box center [983, 529] width 31 height 19
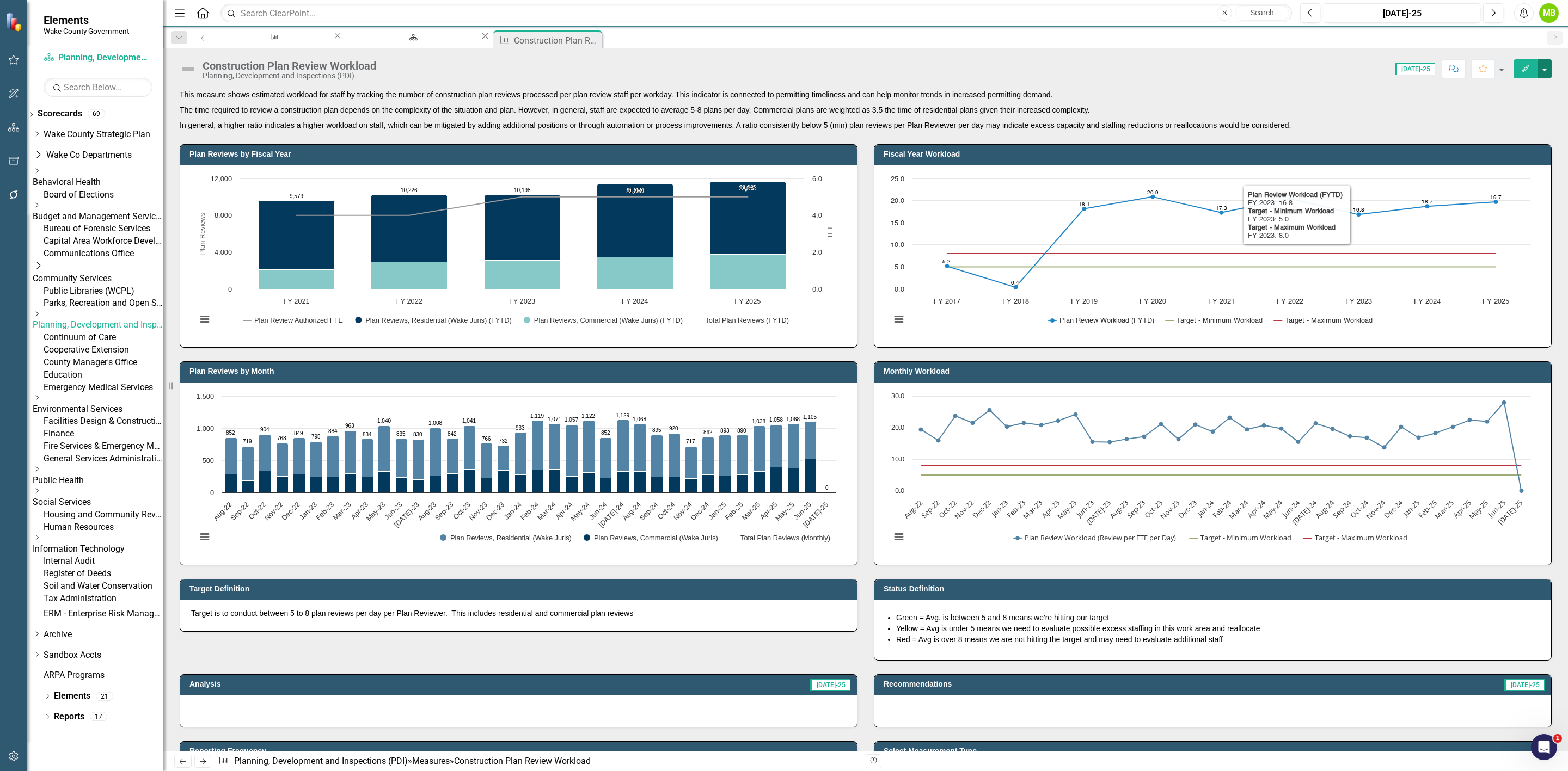
click at [1545, 62] on button "button" at bounding box center [1544, 68] width 14 height 19
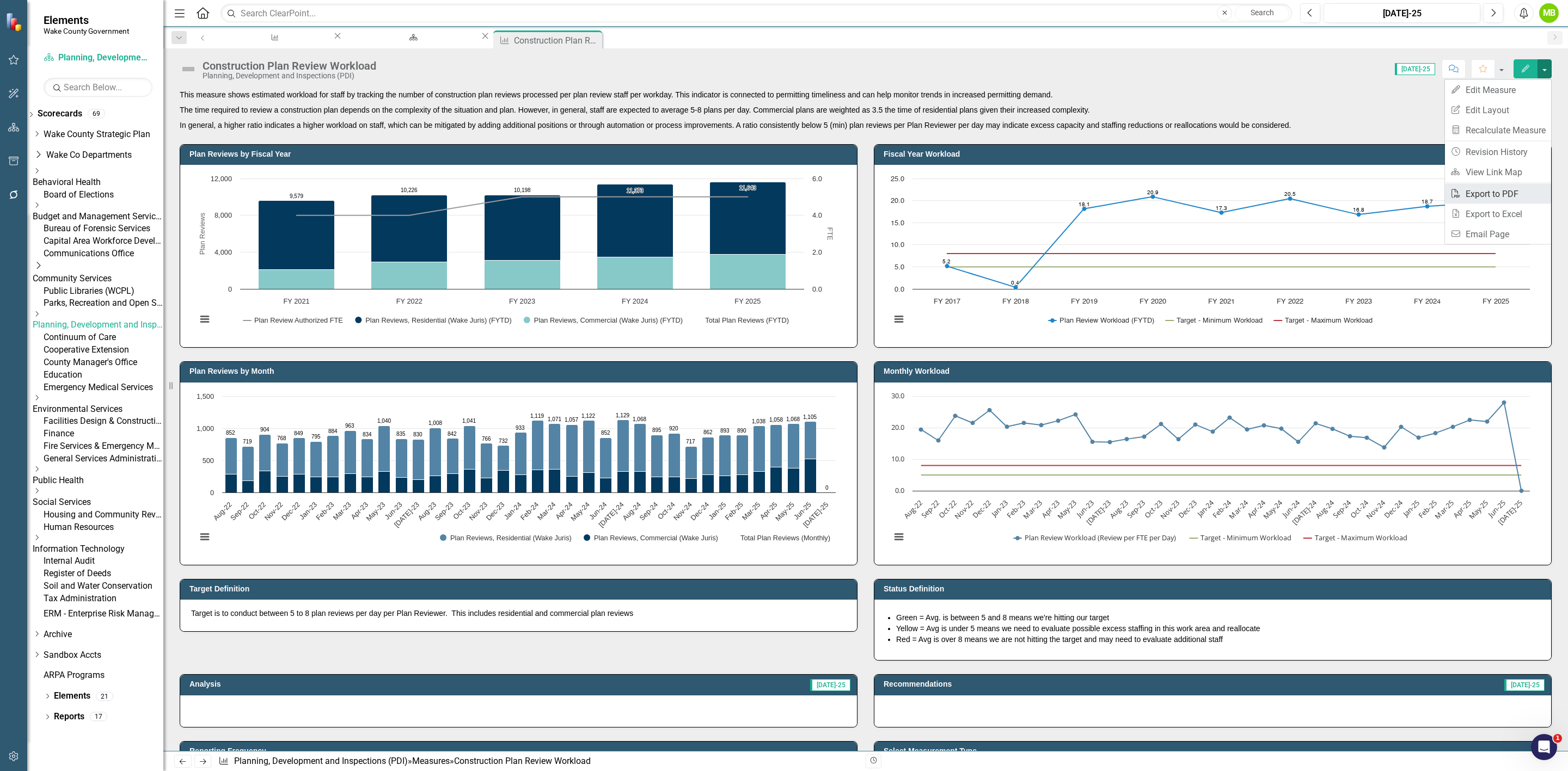
click at [1521, 188] on link "PDF Export to PDF" at bounding box center [1497, 193] width 106 height 20
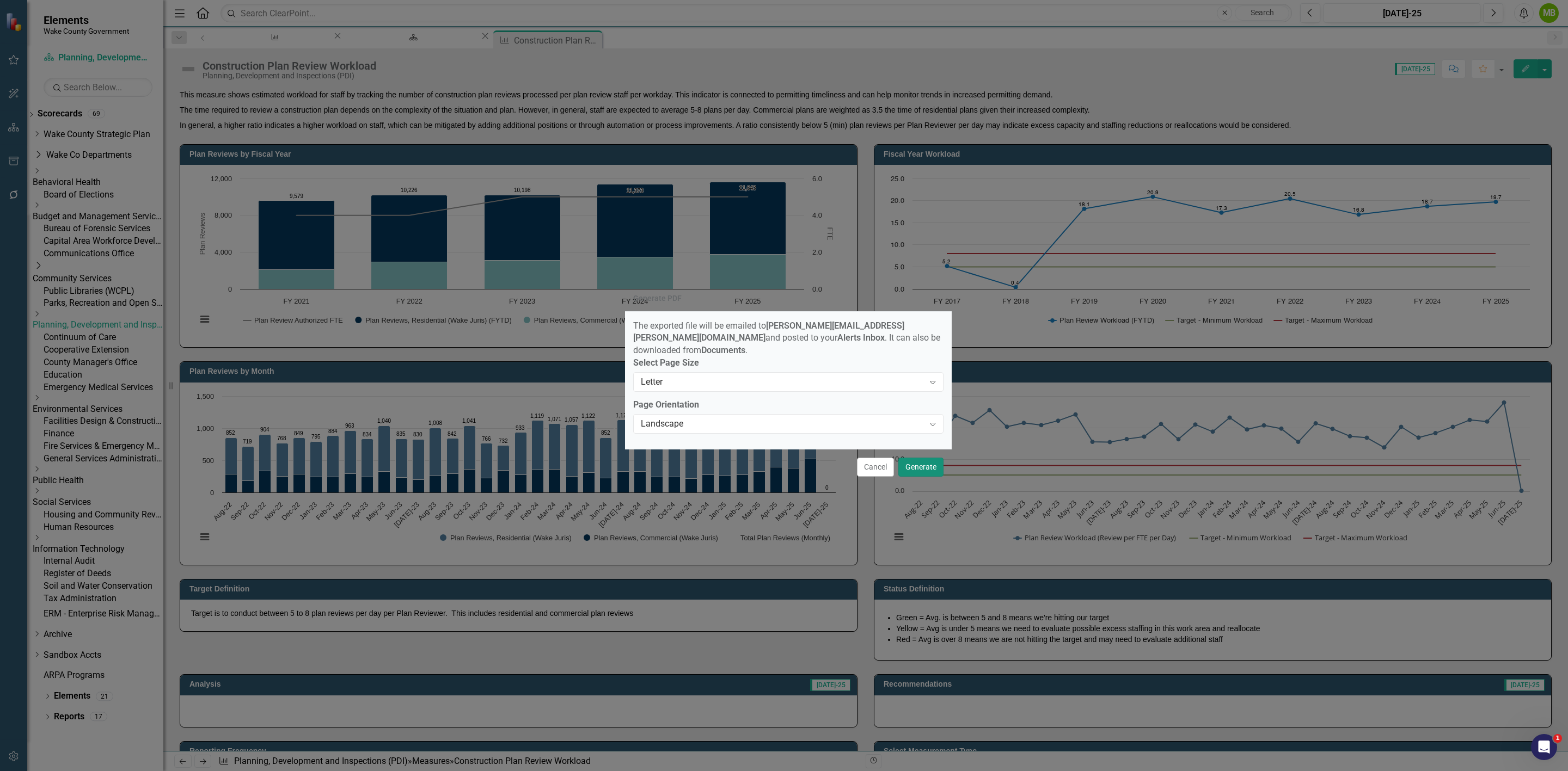
scroll to position [21, 0]
click at [925, 464] on button "Generate" at bounding box center [921, 466] width 46 height 19
